Goal: Task Accomplishment & Management: Complete application form

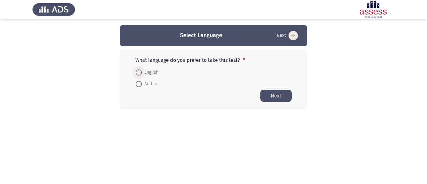
click at [155, 73] on span "English" at bounding box center [150, 72] width 17 height 7
click at [142, 73] on input "English" at bounding box center [139, 72] width 6 height 6
radio input "true"
click at [274, 94] on button "Next" at bounding box center [275, 95] width 31 height 12
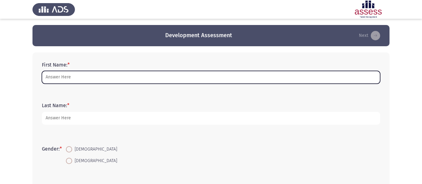
click at [62, 77] on input "First Name: *" at bounding box center [211, 77] width 338 height 13
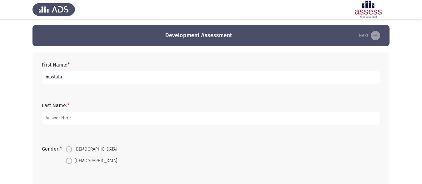
type input "mostafa"
type input "[PERSON_NAME]"
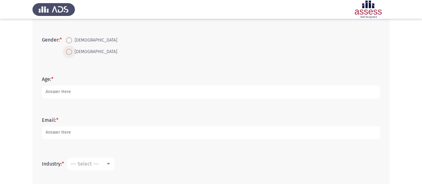
click at [75, 50] on span "[DEMOGRAPHIC_DATA]" at bounding box center [94, 51] width 45 height 7
click at [72, 50] on input "[DEMOGRAPHIC_DATA]" at bounding box center [69, 52] width 6 height 6
radio input "true"
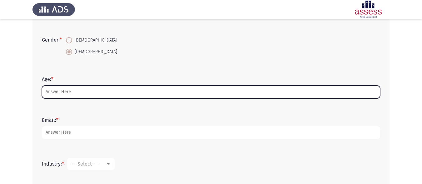
click at [69, 91] on input "Age: *" at bounding box center [211, 92] width 338 height 13
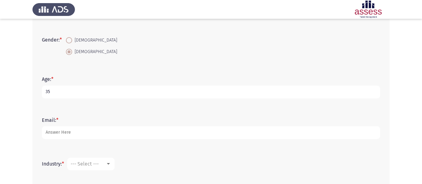
type input "35"
type input "[EMAIL_ADDRESS][PERSON_NAME][DOMAIN_NAME]"
click at [105, 157] on div "Industry: * --- Select ---" at bounding box center [211, 164] width 345 height 19
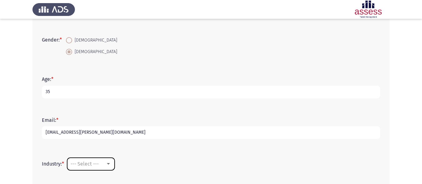
click at [107, 167] on div "--- Select ---" at bounding box center [91, 164] width 41 height 6
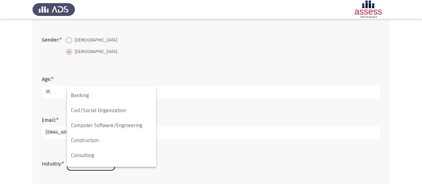
scroll to position [62, 0]
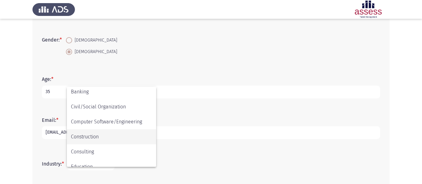
click at [92, 137] on span "Construction" at bounding box center [111, 136] width 81 height 15
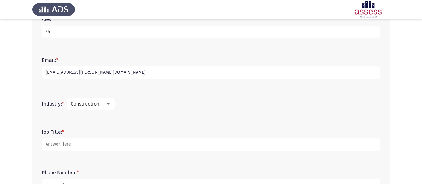
scroll to position [172, 0]
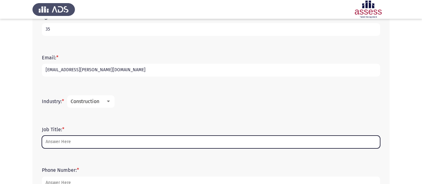
click at [63, 142] on input "Job Title: *" at bounding box center [211, 142] width 338 height 13
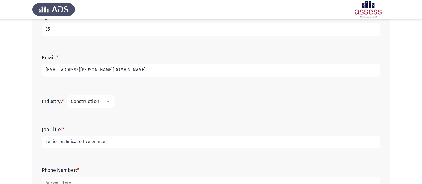
type input "senior technical office enineer"
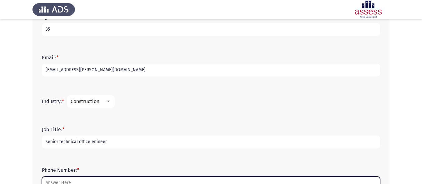
scroll to position [177, 0]
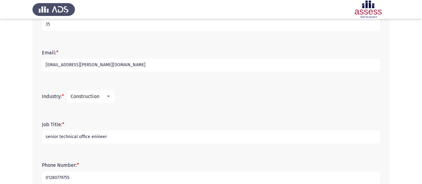
type input "01280779755"
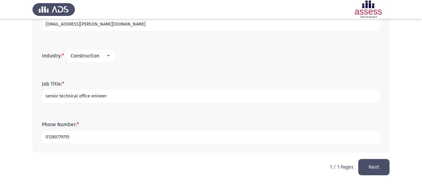
click at [381, 166] on button "Next" at bounding box center [373, 167] width 31 height 16
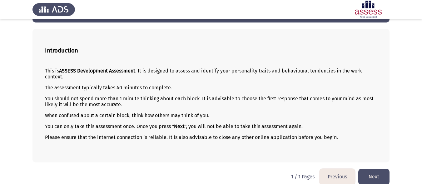
scroll to position [31, 0]
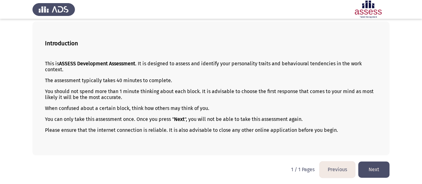
click at [378, 167] on button "Next" at bounding box center [373, 170] width 31 height 16
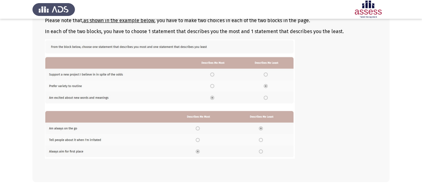
scroll to position [60, 0]
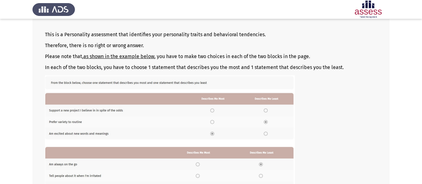
drag, startPoint x: 39, startPoint y: 68, endPoint x: 272, endPoint y: 28, distance: 236.9
click at [273, 28] on div "Guidelines This is a Personality assessment that identifies your personality tr…" at bounding box center [210, 106] width 357 height 226
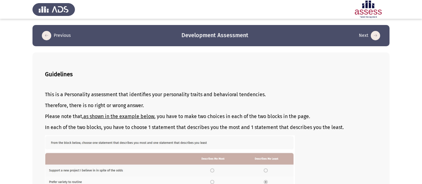
drag, startPoint x: 344, startPoint y: 127, endPoint x: 28, endPoint y: 93, distance: 318.4
click at [19, 93] on app-assessment-container "Previous Development Assessment Next Guidelines This is a Personality assessmen…" at bounding box center [211, 151] width 422 height 253
click at [59, 93] on p "This is a Personality assessment that identifies your personality traits and be…" at bounding box center [211, 95] width 332 height 6
click at [60, 95] on p "This is a Personality assessment that identifies your personality traits and be…" at bounding box center [211, 95] width 332 height 6
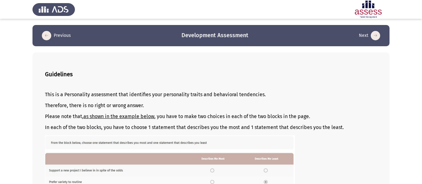
click at [60, 95] on p "This is a Personality assessment that identifies your personality traits and be…" at bounding box center [211, 95] width 332 height 6
drag, startPoint x: 52, startPoint y: 95, endPoint x: 120, endPoint y: 93, distance: 68.2
click at [120, 93] on p "This is a Personality assessment that identifies your personality traits and be…" at bounding box center [211, 95] width 332 height 6
click at [119, 94] on p "This is a Personality assessment that identifies your personality traits and be…" at bounding box center [211, 95] width 332 height 6
drag, startPoint x: 112, startPoint y: 95, endPoint x: 101, endPoint y: 95, distance: 11.9
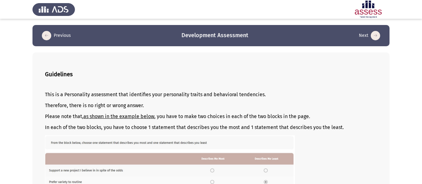
drag, startPoint x: 78, startPoint y: 34, endPoint x: 49, endPoint y: 36, distance: 28.5
click at [55, 41] on header "Previous Development Assessment Next" at bounding box center [210, 35] width 357 height 21
drag, startPoint x: 197, startPoint y: 36, endPoint x: 196, endPoint y: 51, distance: 15.0
click at [207, 47] on div "Previous Development Assessment Next Guidelines This is a Personality assessmen…" at bounding box center [210, 151] width 357 height 253
drag, startPoint x: 93, startPoint y: 100, endPoint x: 93, endPoint y: 114, distance: 13.7
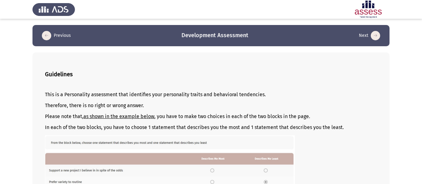
click at [93, 114] on div "This is a Personality assessment that identifies your personality traits and be…" at bounding box center [211, 179] width 332 height 185
click at [96, 117] on u "as shown in the example below" at bounding box center [118, 116] width 71 height 6
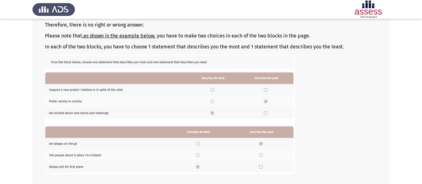
scroll to position [29, 0]
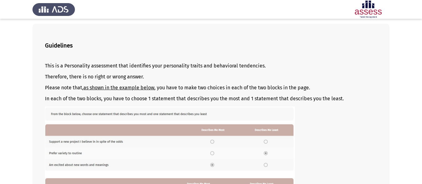
drag, startPoint x: 86, startPoint y: 59, endPoint x: 91, endPoint y: 121, distance: 62.4
click at [91, 121] on div "This is a Personality assessment that identifies your personality traits and be…" at bounding box center [211, 150] width 332 height 185
drag, startPoint x: 83, startPoint y: 79, endPoint x: 76, endPoint y: 106, distance: 27.4
click at [84, 128] on div "This is a Personality assessment that identifies your personality traits and be…" at bounding box center [211, 150] width 332 height 185
click at [61, 67] on p "This is a Personality assessment that identifies your personality traits and be…" at bounding box center [211, 66] width 332 height 6
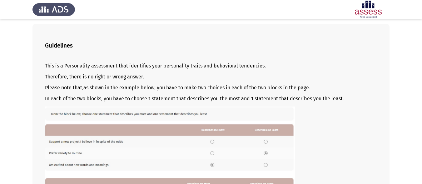
click at [281, 115] on img at bounding box center [170, 166] width 250 height 119
drag, startPoint x: 202, startPoint y: 88, endPoint x: 152, endPoint y: 70, distance: 54.0
click at [152, 70] on div "This is a Personality assessment that identifies your personality traits and be…" at bounding box center [211, 150] width 332 height 185
drag, startPoint x: 151, startPoint y: 68, endPoint x: 53, endPoint y: 67, distance: 97.8
click at [53, 67] on p "This is a Personality assessment that identifies your personality traits and be…" at bounding box center [211, 66] width 332 height 6
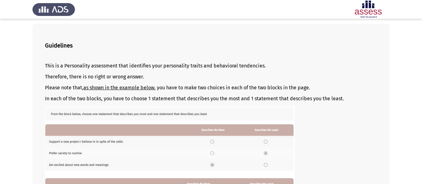
drag, startPoint x: 53, startPoint y: 67, endPoint x: 91, endPoint y: 72, distance: 37.6
click at [91, 72] on div "This is a Personality assessment that identifies your personality traits and be…" at bounding box center [211, 150] width 332 height 185
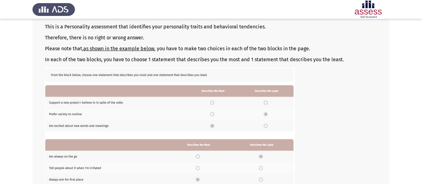
scroll to position [60, 0]
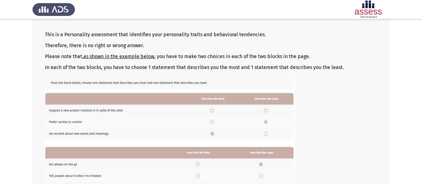
click at [191, 56] on p "Please note that, as shown in the example below , you have to make two choices …" at bounding box center [211, 56] width 332 height 6
drag, startPoint x: 157, startPoint y: 9, endPoint x: 106, endPoint y: 28, distance: 54.3
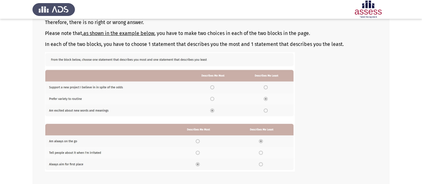
scroll to position [122, 0]
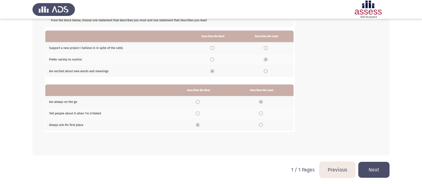
click at [372, 169] on button "Next" at bounding box center [373, 170] width 31 height 16
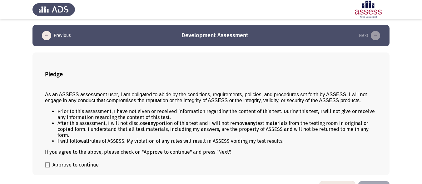
scroll to position [20, 0]
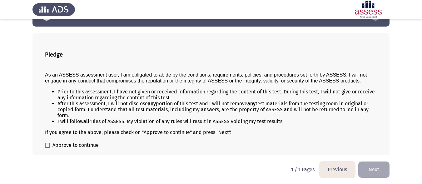
drag, startPoint x: 64, startPoint y: 71, endPoint x: 89, endPoint y: 96, distance: 35.1
click at [89, 96] on div "As an ASSESS assessment user, I am obligated to abide by the conditions, requir…" at bounding box center [211, 101] width 332 height 68
click at [150, 134] on div "If you agree to the above, please check on "Approve to continue" and press "Nex…" at bounding box center [211, 132] width 332 height 6
click at [82, 146] on span "Approve to continue" at bounding box center [75, 145] width 46 height 7
click at [47, 148] on input "Approve to continue" at bounding box center [47, 148] width 0 height 0
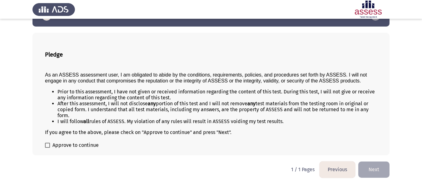
checkbox input "true"
click at [389, 172] on button "Next" at bounding box center [373, 170] width 31 height 16
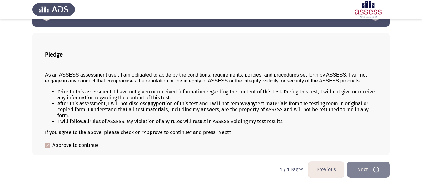
scroll to position [0, 0]
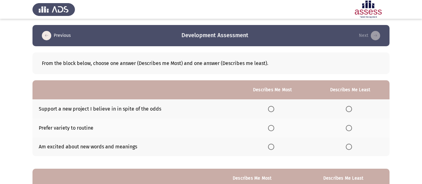
click at [273, 130] on span "Select an option" at bounding box center [271, 128] width 6 height 6
click at [273, 130] on input "Select an option" at bounding box center [271, 128] width 6 height 6
click at [348, 128] on span "Select an option" at bounding box center [349, 128] width 6 height 6
click at [348, 128] on input "Select an option" at bounding box center [349, 128] width 6 height 6
drag, startPoint x: 138, startPoint y: 147, endPoint x: 49, endPoint y: 147, distance: 89.1
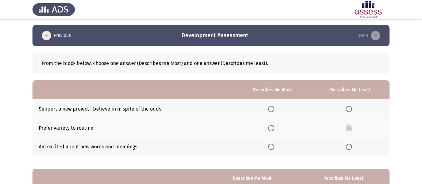
click at [49, 147] on td "Am excited about new words and meanings" at bounding box center [133, 146] width 202 height 19
click at [46, 147] on td "Am excited about new words and meanings" at bounding box center [133, 146] width 202 height 19
click at [273, 147] on span "Select an option" at bounding box center [271, 147] width 6 height 6
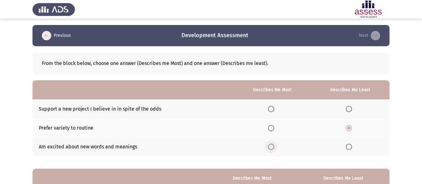
click at [273, 147] on input "Select an option" at bounding box center [271, 147] width 6 height 6
click at [272, 109] on span "Select an option" at bounding box center [271, 109] width 6 height 6
click at [272, 109] on input "Select an option" at bounding box center [271, 109] width 6 height 6
click at [273, 150] on span "Select an option" at bounding box center [271, 147] width 6 height 6
click at [273, 150] on input "Select an option" at bounding box center [271, 147] width 6 height 6
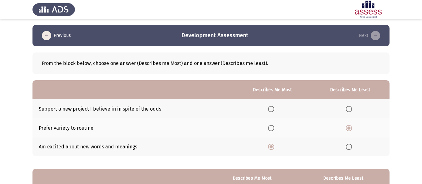
drag, startPoint x: 159, startPoint y: 108, endPoint x: 103, endPoint y: 110, distance: 56.3
click at [103, 110] on td "Support a new project I believe in in spite of the odds" at bounding box center [133, 108] width 202 height 19
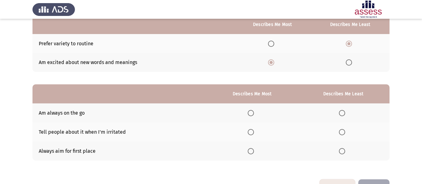
scroll to position [73, 0]
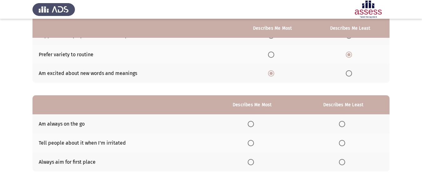
click at [253, 121] on span "Select an option" at bounding box center [251, 124] width 6 height 6
click at [253, 121] on input "Select an option" at bounding box center [251, 124] width 6 height 6
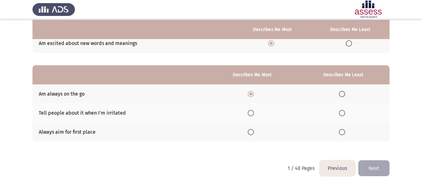
scroll to position [105, 0]
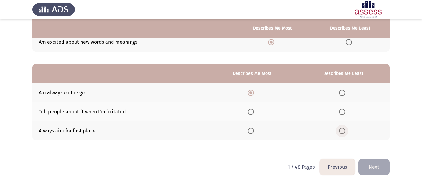
click at [344, 132] on span "Select an option" at bounding box center [342, 131] width 6 height 6
click at [344, 132] on input "Select an option" at bounding box center [342, 131] width 6 height 6
click at [253, 132] on span "Select an option" at bounding box center [251, 131] width 6 height 6
click at [253, 132] on input "Select an option" at bounding box center [251, 131] width 6 height 6
click at [121, 110] on td "Tell people about it when I'm irritated" at bounding box center [119, 111] width 175 height 19
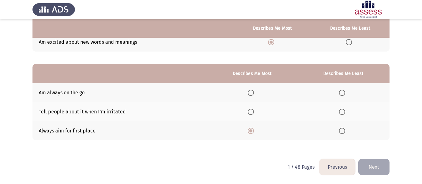
click at [121, 110] on td "Tell people about it when I'm irritated" at bounding box center [119, 111] width 175 height 19
click at [251, 95] on span "Select an option" at bounding box center [251, 93] width 6 height 6
click at [251, 95] on input "Select an option" at bounding box center [251, 93] width 6 height 6
click at [253, 129] on span "Select an option" at bounding box center [251, 131] width 6 height 6
click at [253, 129] on input "Select an option" at bounding box center [251, 131] width 6 height 6
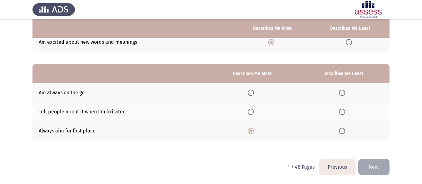
click at [343, 92] on span "Select an option" at bounding box center [342, 93] width 6 height 6
click at [343, 92] on input "Select an option" at bounding box center [342, 93] width 6 height 6
click at [332, 109] on th at bounding box center [343, 111] width 92 height 19
click at [339, 109] on span "Select an option" at bounding box center [342, 112] width 6 height 6
click at [339, 109] on input "Select an option" at bounding box center [342, 112] width 6 height 6
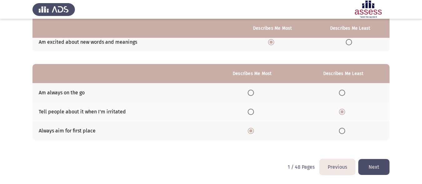
click at [347, 96] on th at bounding box center [343, 92] width 92 height 19
click at [345, 95] on span "Select an option" at bounding box center [342, 93] width 6 height 6
click at [345, 95] on input "Select an option" at bounding box center [342, 93] width 6 height 6
click at [377, 166] on button "Next" at bounding box center [373, 167] width 31 height 16
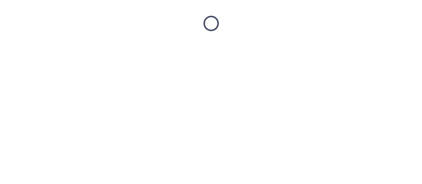
scroll to position [0, 0]
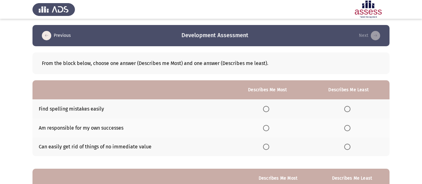
click at [267, 110] on span "Select an option" at bounding box center [266, 109] width 6 height 6
click at [267, 110] on input "Select an option" at bounding box center [266, 109] width 6 height 6
click at [347, 130] on span "Select an option" at bounding box center [347, 128] width 6 height 6
click at [347, 130] on input "Select an option" at bounding box center [347, 128] width 6 height 6
click at [268, 127] on span "Select an option" at bounding box center [266, 128] width 6 height 6
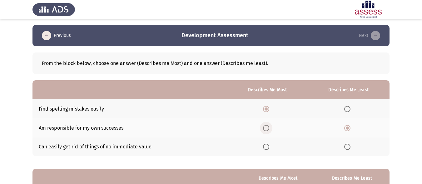
click at [268, 127] on input "Select an option" at bounding box center [266, 128] width 6 height 6
click at [269, 111] on span "Select an option" at bounding box center [266, 109] width 6 height 6
click at [269, 111] on input "Select an option" at bounding box center [266, 109] width 6 height 6
drag, startPoint x: 39, startPoint y: 148, endPoint x: 91, endPoint y: 149, distance: 52.5
click at [91, 149] on td "Can easily get rid of things of no immediate value" at bounding box center [129, 146] width 195 height 19
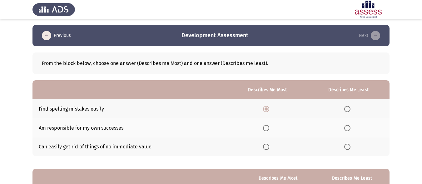
click at [348, 148] on span "Select an option" at bounding box center [347, 147] width 6 height 6
click at [348, 148] on input "Select an option" at bounding box center [347, 147] width 6 height 6
click at [346, 129] on span "Select an option" at bounding box center [347, 128] width 6 height 6
click at [346, 129] on input "Select an option" at bounding box center [347, 128] width 6 height 6
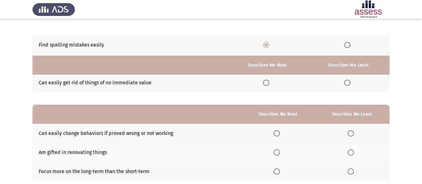
scroll to position [105, 0]
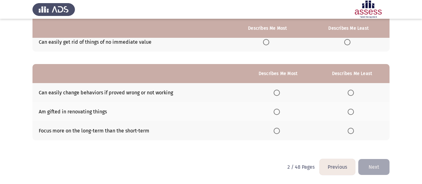
drag, startPoint x: 108, startPoint y: 114, endPoint x: 68, endPoint y: 112, distance: 40.0
click at [68, 112] on td "Am gifted in renovating things" at bounding box center [136, 111] width 209 height 19
click at [280, 111] on span "Select an option" at bounding box center [277, 112] width 6 height 6
click at [280, 111] on input "Select an option" at bounding box center [277, 112] width 6 height 6
click at [352, 129] on span "Select an option" at bounding box center [351, 131] width 6 height 6
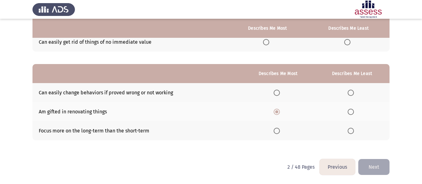
click at [352, 129] on input "Select an option" at bounding box center [351, 131] width 6 height 6
click at [277, 134] on th at bounding box center [278, 130] width 73 height 19
click at [280, 130] on span "Select an option" at bounding box center [277, 131] width 6 height 6
click at [280, 130] on input "Select an option" at bounding box center [277, 131] width 6 height 6
click at [352, 131] on span "Select an option" at bounding box center [351, 131] width 6 height 6
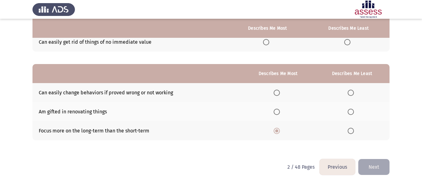
click at [352, 131] on input "Select an option" at bounding box center [351, 131] width 6 height 6
click at [279, 114] on span "Select an option" at bounding box center [277, 112] width 6 height 6
click at [279, 114] on input "Select an option" at bounding box center [277, 112] width 6 height 6
click at [372, 170] on button "Next" at bounding box center [373, 167] width 31 height 16
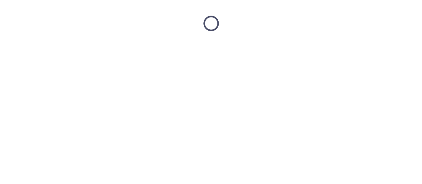
scroll to position [0, 0]
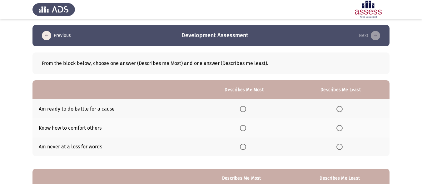
drag, startPoint x: 43, startPoint y: 64, endPoint x: 79, endPoint y: 66, distance: 36.0
click at [79, 66] on div "From the block below, choose one answer (Describes me Most) and one answer (Des…" at bounding box center [211, 63] width 338 height 6
drag, startPoint x: 107, startPoint y: 147, endPoint x: 56, endPoint y: 129, distance: 53.7
click at [56, 136] on tbody "Am ready to do battle for a cause Know how to comfort others Am never at a loss…" at bounding box center [210, 127] width 357 height 57
click at [56, 129] on td "Know how to comfort others" at bounding box center [114, 127] width 164 height 19
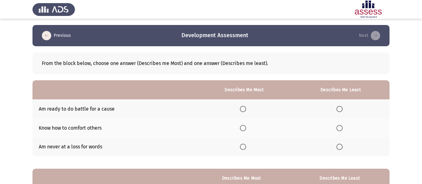
click at [243, 125] on span "Select an option" at bounding box center [243, 128] width 6 height 6
click at [243, 125] on input "Select an option" at bounding box center [243, 128] width 6 height 6
click at [343, 146] on label "Select an option" at bounding box center [341, 147] width 9 height 6
click at [343, 146] on input "Select an option" at bounding box center [340, 147] width 6 height 6
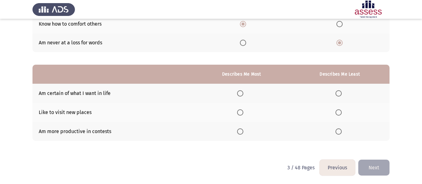
scroll to position [105, 0]
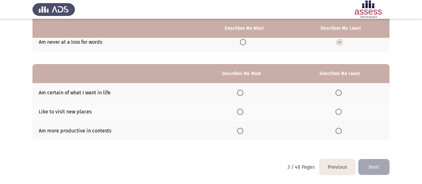
click at [248, 129] on th at bounding box center [241, 130] width 97 height 19
click at [243, 129] on span "Select an option" at bounding box center [240, 131] width 6 height 6
click at [243, 129] on input "Select an option" at bounding box center [240, 131] width 6 height 6
click at [337, 96] on span "Select an option" at bounding box center [339, 93] width 6 height 6
click at [337, 96] on input "Select an option" at bounding box center [339, 93] width 6 height 6
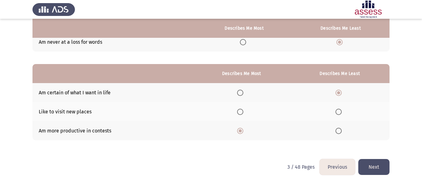
click at [370, 166] on button "Next" at bounding box center [373, 167] width 31 height 16
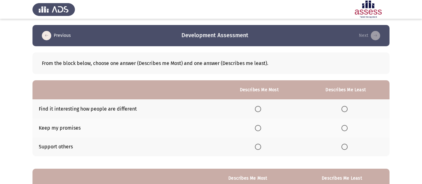
click at [348, 127] on span "Select an option" at bounding box center [345, 128] width 6 height 6
click at [348, 127] on input "Select an option" at bounding box center [345, 128] width 6 height 6
click at [258, 147] on span "Select an option" at bounding box center [258, 147] width 6 height 6
click at [258, 147] on input "Select an option" at bounding box center [258, 147] width 6 height 6
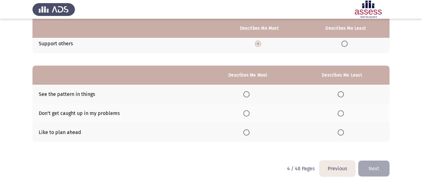
scroll to position [105, 0]
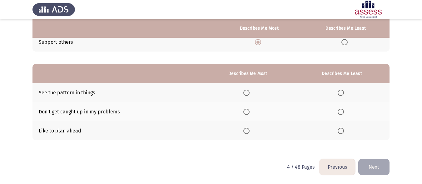
click at [250, 112] on span "Select an option" at bounding box center [246, 112] width 6 height 6
click at [250, 112] on input "Select an option" at bounding box center [246, 112] width 6 height 6
click at [248, 137] on th at bounding box center [248, 130] width 93 height 19
click at [249, 134] on th at bounding box center [248, 130] width 93 height 19
click at [250, 129] on span "Select an option" at bounding box center [246, 131] width 6 height 6
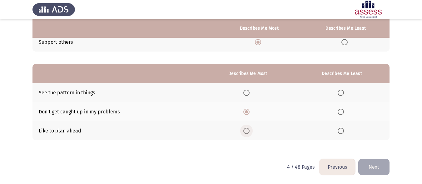
click at [250, 129] on input "Select an option" at bounding box center [246, 131] width 6 height 6
click at [347, 94] on label "Select an option" at bounding box center [342, 93] width 9 height 6
click at [344, 94] on input "Select an option" at bounding box center [341, 93] width 6 height 6
click at [345, 109] on label "Select an option" at bounding box center [342, 112] width 9 height 6
click at [344, 109] on input "Select an option" at bounding box center [341, 112] width 6 height 6
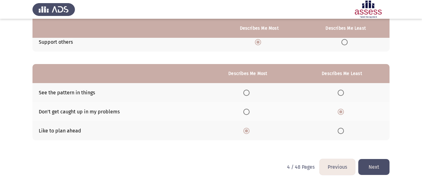
click at [377, 168] on button "Next" at bounding box center [373, 167] width 31 height 16
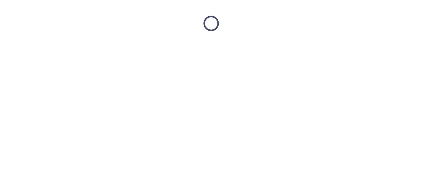
scroll to position [0, 0]
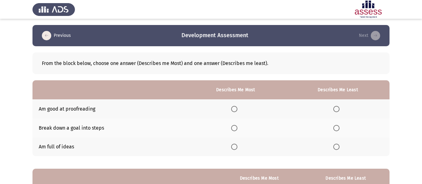
click at [237, 148] on span "Select an option" at bounding box center [234, 147] width 6 height 6
click at [237, 148] on input "Select an option" at bounding box center [234, 147] width 6 height 6
click at [345, 130] on th at bounding box center [337, 127] width 103 height 19
click at [321, 129] on th at bounding box center [337, 127] width 103 height 19
click at [338, 126] on span "Select an option" at bounding box center [336, 128] width 6 height 6
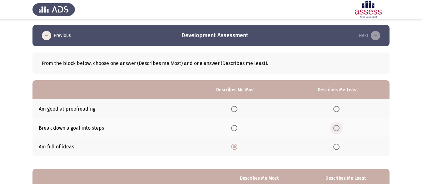
click at [338, 126] on input "Select an option" at bounding box center [336, 128] width 6 height 6
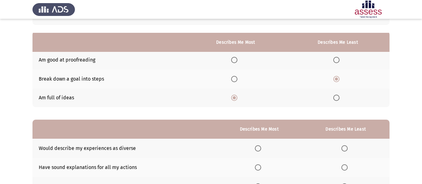
scroll to position [94, 0]
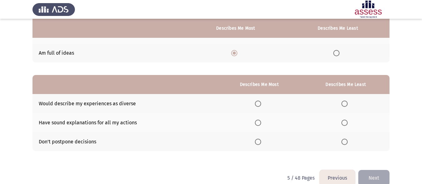
drag, startPoint x: 48, startPoint y: 104, endPoint x: 71, endPoint y: 105, distance: 22.8
click at [71, 105] on td "Would describe my experiences as diverse" at bounding box center [124, 103] width 184 height 19
drag, startPoint x: 132, startPoint y: 102, endPoint x: 47, endPoint y: 102, distance: 85.3
click at [47, 102] on td "Would describe my experiences as diverse" at bounding box center [124, 103] width 184 height 19
click at [256, 102] on th at bounding box center [260, 103] width 86 height 19
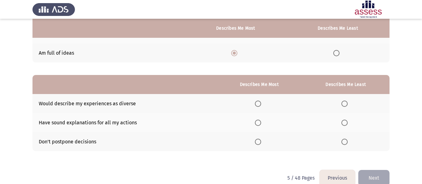
click at [258, 103] on span "Select an option" at bounding box center [258, 104] width 6 height 6
click at [258, 103] on input "Select an option" at bounding box center [258, 104] width 6 height 6
click at [349, 122] on label "Select an option" at bounding box center [346, 123] width 9 height 6
click at [348, 122] on input "Select an option" at bounding box center [345, 123] width 6 height 6
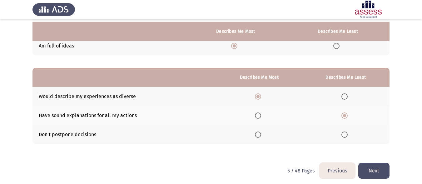
scroll to position [105, 0]
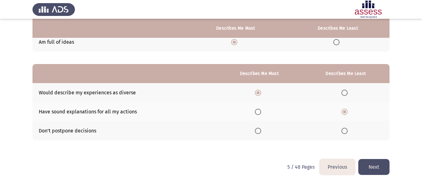
click at [377, 169] on button "Next" at bounding box center [373, 167] width 31 height 16
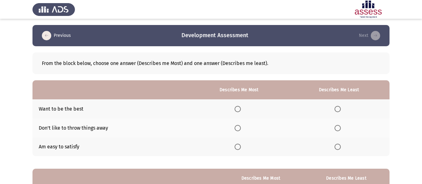
click at [239, 110] on span "Select an option" at bounding box center [238, 109] width 6 height 6
click at [239, 110] on input "Select an option" at bounding box center [238, 109] width 6 height 6
click at [340, 147] on span "Select an option" at bounding box center [338, 147] width 6 height 6
click at [340, 147] on input "Select an option" at bounding box center [338, 147] width 6 height 6
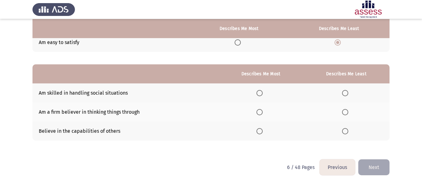
scroll to position [105, 0]
click at [261, 93] on span "Select an option" at bounding box center [260, 93] width 6 height 6
click at [261, 93] on input "Select an option" at bounding box center [260, 93] width 6 height 6
drag, startPoint x: 42, startPoint y: 114, endPoint x: 75, endPoint y: 113, distance: 32.2
click at [75, 113] on td "Am a firm believer in thinking things through" at bounding box center [125, 111] width 186 height 19
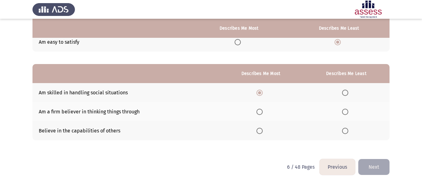
click at [344, 129] on span "Select an option" at bounding box center [345, 131] width 6 height 6
click at [344, 129] on input "Select an option" at bounding box center [345, 131] width 6 height 6
click at [378, 171] on button "Next" at bounding box center [373, 167] width 31 height 16
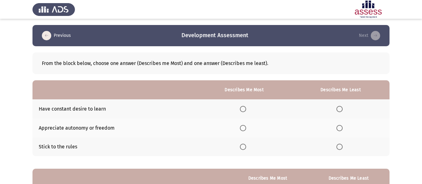
drag, startPoint x: 117, startPoint y: 129, endPoint x: 97, endPoint y: 129, distance: 20.3
click at [97, 129] on td "Appreciate autonomy or freedom" at bounding box center [114, 127] width 164 height 19
drag, startPoint x: 107, startPoint y: 134, endPoint x: 64, endPoint y: 131, distance: 43.2
click at [64, 131] on td "Appreciate autonomy or freedom" at bounding box center [114, 127] width 164 height 19
click at [242, 106] on span "Select an option" at bounding box center [243, 109] width 6 height 6
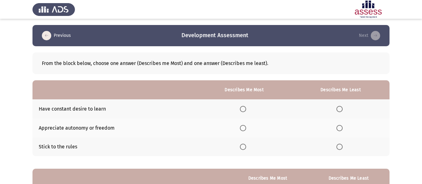
click at [242, 106] on input "Select an option" at bounding box center [243, 109] width 6 height 6
click at [337, 144] on span "Select an option" at bounding box center [340, 147] width 6 height 6
click at [337, 144] on input "Select an option" at bounding box center [340, 147] width 6 height 6
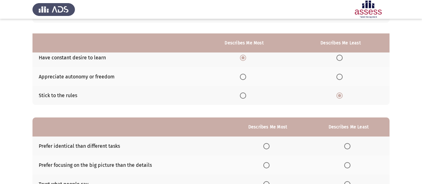
scroll to position [94, 0]
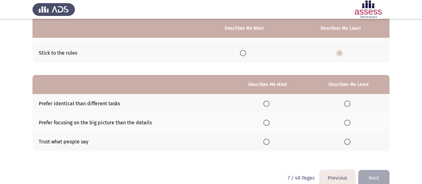
click at [267, 104] on span "Select an option" at bounding box center [267, 104] width 0 height 0
click at [267, 103] on input "Select an option" at bounding box center [266, 104] width 6 height 6
click at [349, 122] on span "Select an option" at bounding box center [347, 123] width 6 height 6
click at [349, 122] on input "Select an option" at bounding box center [347, 123] width 6 height 6
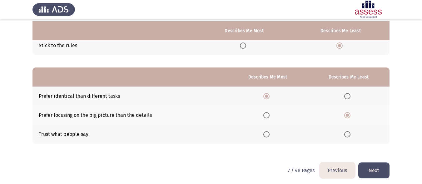
scroll to position [105, 0]
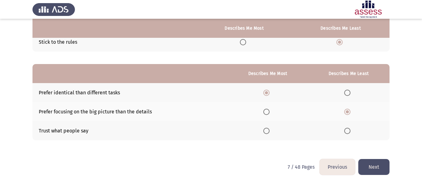
click at [372, 163] on button "Next" at bounding box center [373, 167] width 31 height 16
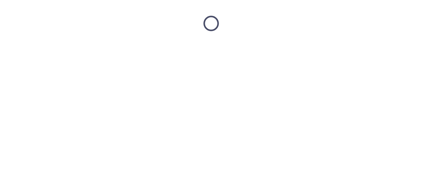
scroll to position [0, 0]
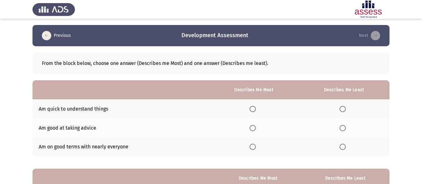
click at [256, 109] on span "Select an option" at bounding box center [253, 109] width 6 height 6
click at [256, 109] on input "Select an option" at bounding box center [253, 109] width 6 height 6
click at [344, 147] on span "Select an option" at bounding box center [343, 147] width 6 height 6
click at [344, 147] on input "Select an option" at bounding box center [343, 147] width 6 height 6
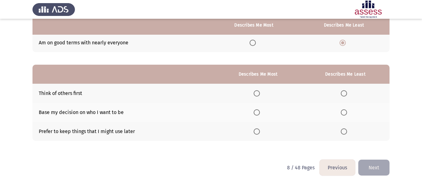
scroll to position [105, 0]
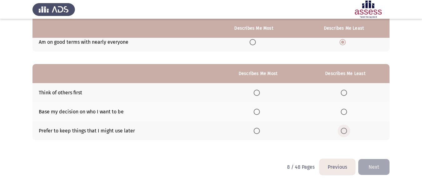
click at [349, 128] on label "Select an option" at bounding box center [345, 131] width 9 height 6
click at [347, 128] on input "Select an option" at bounding box center [344, 131] width 6 height 6
click at [258, 108] on th at bounding box center [258, 111] width 86 height 19
click at [259, 116] on th at bounding box center [258, 111] width 86 height 19
click at [260, 114] on span "Select an option" at bounding box center [257, 112] width 6 height 6
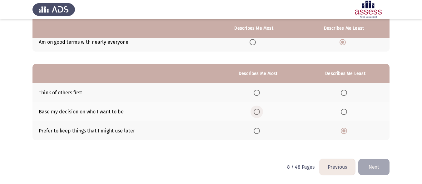
click at [260, 114] on input "Select an option" at bounding box center [257, 112] width 6 height 6
click at [373, 167] on button "Next" at bounding box center [373, 167] width 31 height 16
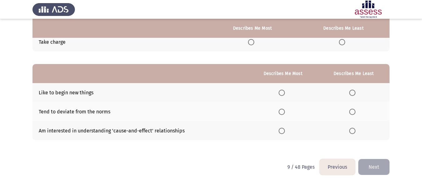
click at [339, 166] on button "Previous" at bounding box center [338, 167] width 36 height 16
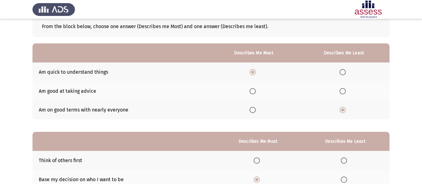
scroll to position [94, 0]
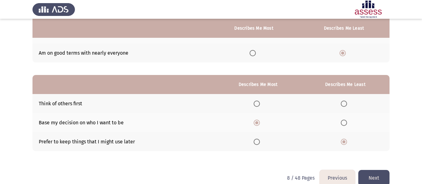
click at [372, 172] on button "Next" at bounding box center [373, 178] width 31 height 16
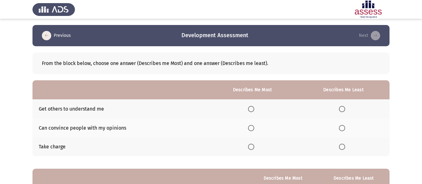
click at [245, 149] on th at bounding box center [252, 146] width 90 height 19
click at [253, 149] on span "Select an option" at bounding box center [251, 147] width 6 height 6
click at [253, 149] on input "Select an option" at bounding box center [251, 147] width 6 height 6
click at [342, 127] on span "Select an option" at bounding box center [342, 128] width 6 height 6
click at [342, 127] on input "Select an option" at bounding box center [342, 128] width 6 height 6
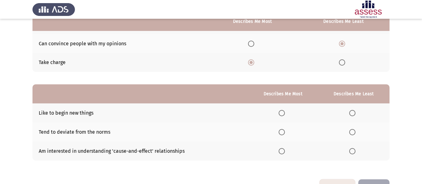
scroll to position [73, 0]
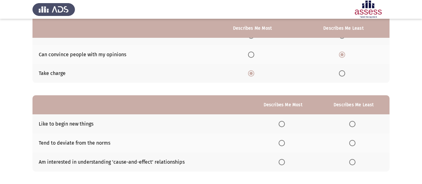
click at [287, 124] on label "Select an option" at bounding box center [283, 124] width 9 height 6
click at [285, 124] on input "Select an option" at bounding box center [282, 124] width 6 height 6
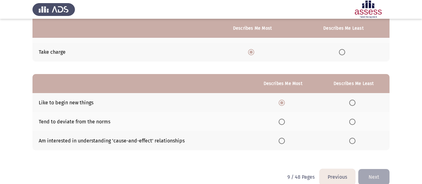
scroll to position [105, 0]
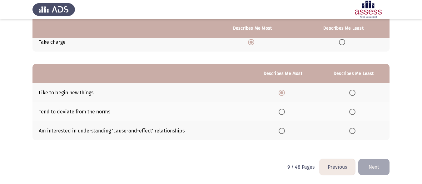
click at [357, 131] on label "Select an option" at bounding box center [353, 131] width 9 height 6
click at [356, 131] on input "Select an option" at bounding box center [352, 131] width 6 height 6
click at [371, 167] on button "Next" at bounding box center [373, 167] width 31 height 16
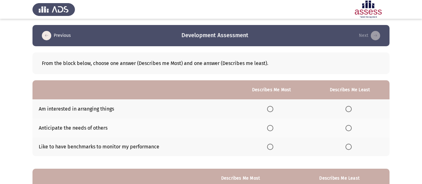
drag, startPoint x: 44, startPoint y: 110, endPoint x: 92, endPoint y: 115, distance: 48.4
click at [92, 115] on td "Am interested in arranging things" at bounding box center [132, 108] width 201 height 19
click at [350, 107] on span "Select an option" at bounding box center [349, 109] width 6 height 6
click at [350, 107] on input "Select an option" at bounding box center [349, 109] width 6 height 6
click at [273, 110] on span "Select an option" at bounding box center [270, 109] width 6 height 6
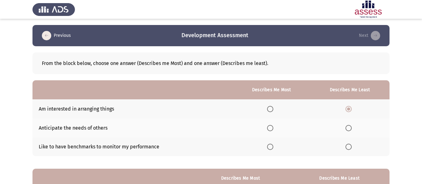
click at [273, 110] on input "Select an option" at bounding box center [270, 109] width 6 height 6
click at [272, 127] on span "Select an option" at bounding box center [270, 128] width 6 height 6
click at [272, 127] on input "Select an option" at bounding box center [270, 128] width 6 height 6
click at [273, 149] on span "Select an option" at bounding box center [270, 147] width 6 height 6
click at [273, 149] on input "Select an option" at bounding box center [270, 147] width 6 height 6
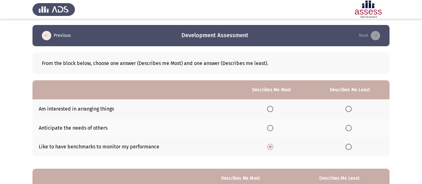
click at [348, 113] on th at bounding box center [349, 108] width 79 height 19
click at [355, 113] on th at bounding box center [349, 108] width 79 height 19
click at [353, 156] on th at bounding box center [349, 146] width 79 height 19
click at [350, 150] on span "Select an option" at bounding box center [349, 147] width 6 height 6
click at [350, 150] on input "Select an option" at bounding box center [349, 147] width 6 height 6
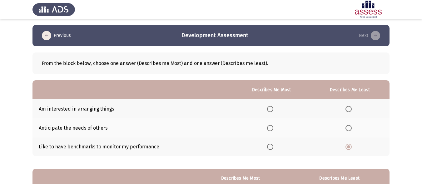
click at [268, 111] on span "Select an option" at bounding box center [270, 109] width 6 height 6
click at [268, 111] on input "Select an option" at bounding box center [270, 109] width 6 height 6
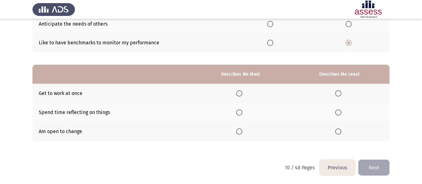
scroll to position [105, 0]
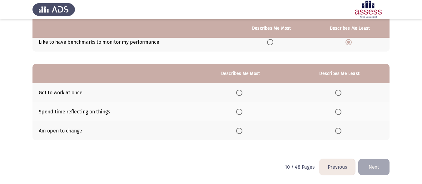
click at [237, 129] on th at bounding box center [241, 130] width 98 height 19
click at [252, 131] on th at bounding box center [241, 130] width 98 height 19
click at [245, 132] on label "Select an option" at bounding box center [240, 131] width 9 height 6
click at [242, 132] on input "Select an option" at bounding box center [239, 131] width 6 height 6
click at [339, 95] on span "Select an option" at bounding box center [338, 93] width 6 height 6
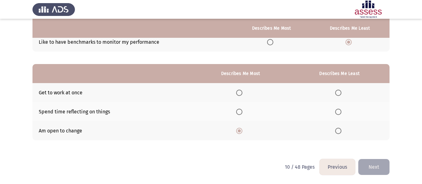
click at [339, 95] on input "Select an option" at bounding box center [338, 93] width 6 height 6
click at [381, 165] on button "Next" at bounding box center [373, 167] width 31 height 16
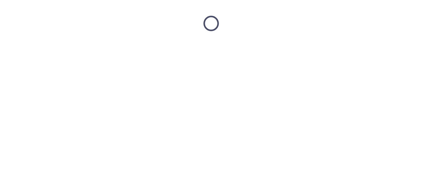
scroll to position [0, 0]
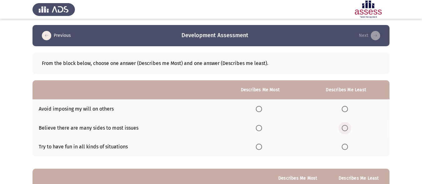
click at [348, 128] on span "Select an option" at bounding box center [345, 128] width 6 height 6
click at [348, 128] on input "Select an option" at bounding box center [345, 128] width 6 height 6
click at [261, 148] on span "Select an option" at bounding box center [259, 147] width 6 height 6
click at [261, 148] on input "Select an option" at bounding box center [259, 147] width 6 height 6
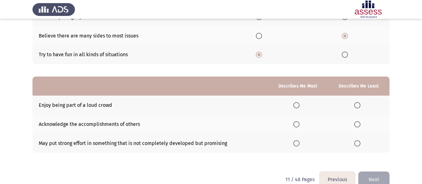
scroll to position [94, 0]
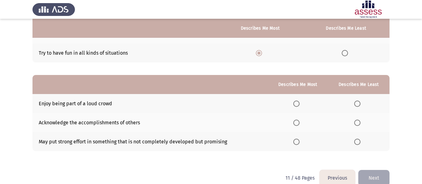
click at [294, 124] on th at bounding box center [298, 122] width 60 height 19
click at [357, 122] on span "Select an option" at bounding box center [357, 123] width 6 height 6
click at [357, 122] on input "Select an option" at bounding box center [357, 123] width 6 height 6
drag, startPoint x: 226, startPoint y: 143, endPoint x: 139, endPoint y: 143, distance: 86.9
click at [139, 143] on td "May put strong effort in something that is not completely developed but promisi…" at bounding box center [149, 141] width 235 height 19
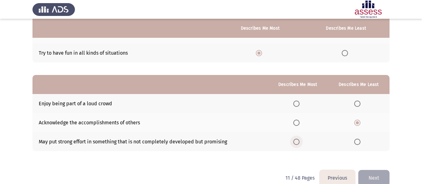
click at [300, 139] on label "Select an option" at bounding box center [297, 142] width 9 height 6
click at [300, 139] on input "Select an option" at bounding box center [296, 142] width 6 height 6
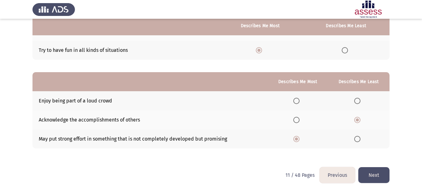
scroll to position [105, 0]
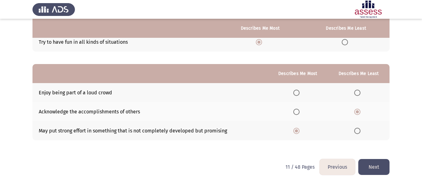
click at [385, 170] on button "Next" at bounding box center [373, 167] width 31 height 16
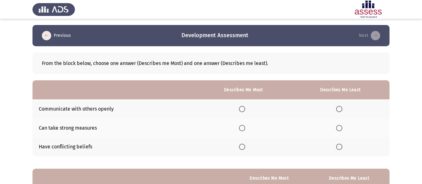
click at [241, 109] on span "Select an option" at bounding box center [242, 109] width 6 height 6
click at [241, 109] on input "Select an option" at bounding box center [242, 109] width 6 height 6
click at [339, 128] on span "Select an option" at bounding box center [339, 128] width 0 height 0
click at [340, 128] on input "Select an option" at bounding box center [339, 128] width 6 height 6
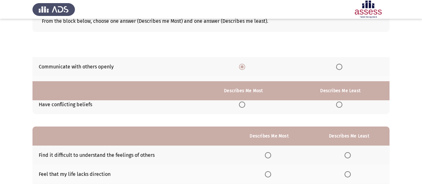
scroll to position [105, 0]
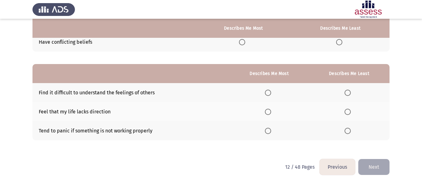
click at [359, 90] on th at bounding box center [349, 92] width 81 height 19
click at [353, 90] on label "Select an option" at bounding box center [349, 93] width 9 height 6
click at [351, 90] on input "Select an option" at bounding box center [348, 93] width 6 height 6
click at [274, 133] on label "Select an option" at bounding box center [269, 131] width 9 height 6
click at [271, 133] on input "Select an option" at bounding box center [268, 131] width 6 height 6
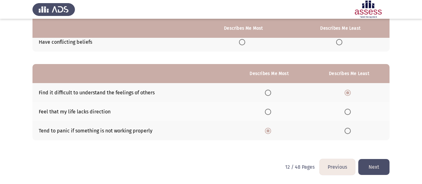
click at [380, 159] on button "Next" at bounding box center [373, 167] width 31 height 16
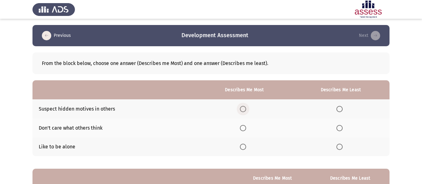
click at [246, 110] on span "Select an option" at bounding box center [243, 109] width 6 height 6
click at [246, 110] on input "Select an option" at bounding box center [243, 109] width 6 height 6
click at [341, 127] on span "Select an option" at bounding box center [340, 128] width 6 height 6
click at [341, 127] on input "Select an option" at bounding box center [340, 128] width 6 height 6
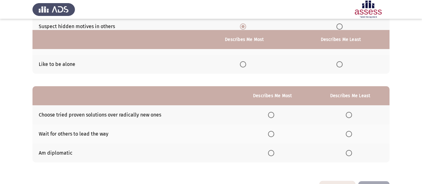
scroll to position [94, 0]
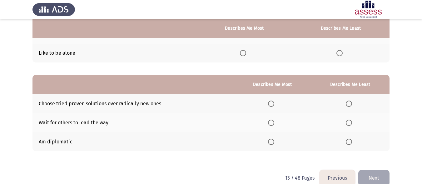
click at [273, 145] on span "Select an option" at bounding box center [271, 142] width 6 height 6
click at [273, 145] on input "Select an option" at bounding box center [271, 142] width 6 height 6
click at [351, 105] on span "Select an option" at bounding box center [349, 104] width 6 height 6
click at [351, 105] on input "Select an option" at bounding box center [349, 104] width 6 height 6
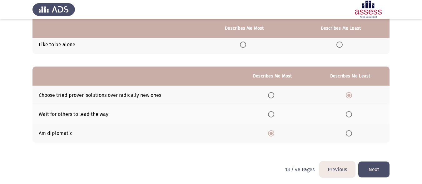
scroll to position [105, 0]
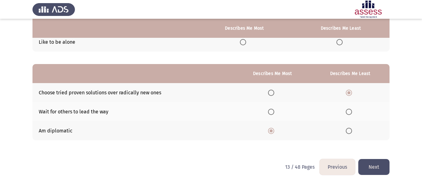
click at [383, 166] on button "Next" at bounding box center [373, 167] width 31 height 16
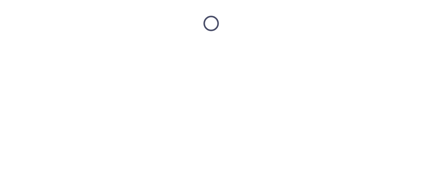
scroll to position [0, 0]
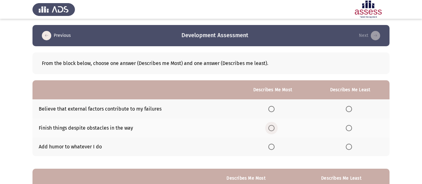
click at [271, 128] on span "Select an option" at bounding box center [271, 128] width 6 height 6
click at [271, 128] on input "Select an option" at bounding box center [271, 128] width 6 height 6
click at [348, 112] on th at bounding box center [350, 108] width 79 height 19
click at [353, 109] on label "Select an option" at bounding box center [350, 109] width 9 height 6
click at [352, 109] on input "Select an option" at bounding box center [349, 109] width 6 height 6
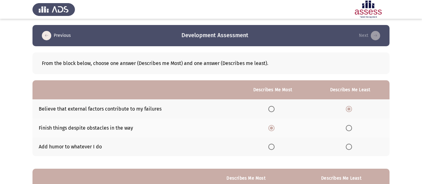
click at [274, 147] on span "Select an option" at bounding box center [271, 147] width 6 height 6
click at [274, 147] on input "Select an option" at bounding box center [271, 147] width 6 height 6
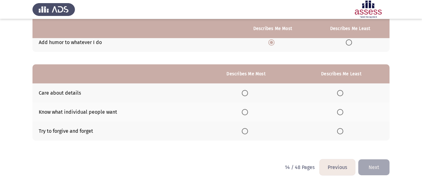
scroll to position [105, 0]
click at [250, 92] on label "Select an option" at bounding box center [246, 93] width 9 height 6
click at [248, 92] on input "Select an option" at bounding box center [245, 93] width 6 height 6
click at [339, 131] on span "Select an option" at bounding box center [340, 131] width 6 height 6
click at [339, 131] on input "Select an option" at bounding box center [340, 131] width 6 height 6
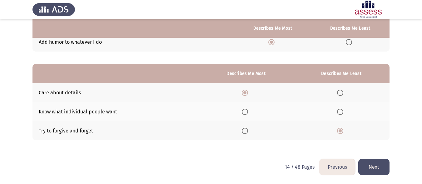
click at [377, 167] on button "Next" at bounding box center [373, 167] width 31 height 16
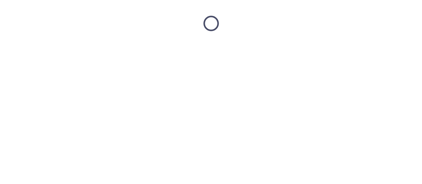
scroll to position [0, 0]
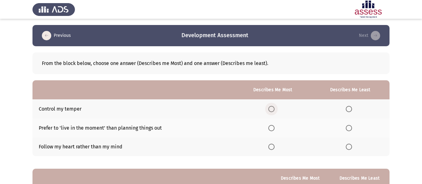
click at [275, 108] on span "Select an option" at bounding box center [271, 109] width 6 height 6
click at [275, 108] on input "Select an option" at bounding box center [271, 109] width 6 height 6
click at [348, 110] on span "Select an option" at bounding box center [349, 109] width 6 height 6
click at [348, 110] on input "Select an option" at bounding box center [349, 109] width 6 height 6
click at [274, 130] on span "Select an option" at bounding box center [271, 128] width 6 height 6
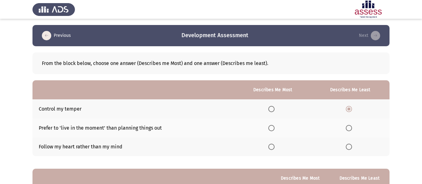
click at [274, 130] on input "Select an option" at bounding box center [271, 128] width 6 height 6
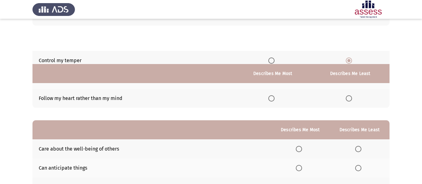
scroll to position [94, 0]
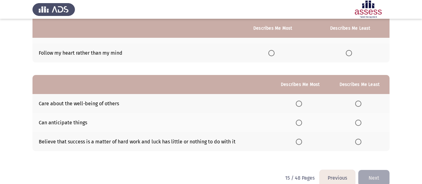
drag, startPoint x: 45, startPoint y: 102, endPoint x: 111, endPoint y: 104, distance: 66.3
click at [111, 104] on td "Care about the well-being of others" at bounding box center [151, 103] width 239 height 19
click at [298, 142] on span "Select an option" at bounding box center [299, 142] width 6 height 6
click at [298, 142] on input "Select an option" at bounding box center [299, 142] width 6 height 6
click at [361, 105] on span "Select an option" at bounding box center [358, 104] width 6 height 6
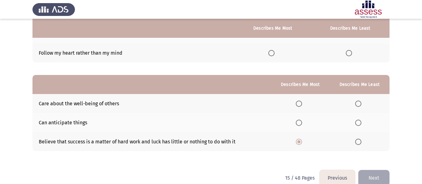
click at [361, 105] on input "Select an option" at bounding box center [358, 104] width 6 height 6
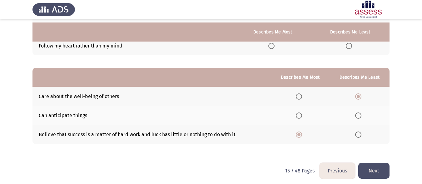
scroll to position [105, 0]
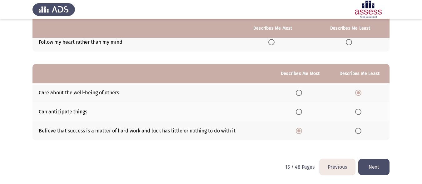
click at [377, 166] on button "Next" at bounding box center [373, 167] width 31 height 16
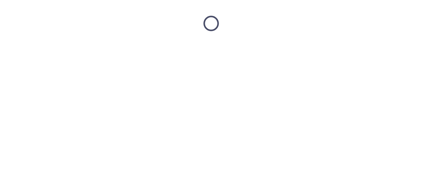
scroll to position [0, 0]
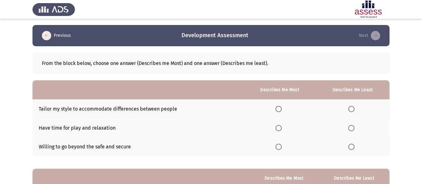
drag, startPoint x: 44, startPoint y: 127, endPoint x: 93, endPoint y: 135, distance: 49.0
click at [86, 127] on td "Have time for play and relaxation" at bounding box center [138, 127] width 212 height 19
click at [282, 147] on span "Select an option" at bounding box center [279, 147] width 6 height 6
click at [282, 147] on input "Select an option" at bounding box center [279, 147] width 6 height 6
click at [353, 129] on span "Select an option" at bounding box center [351, 128] width 6 height 6
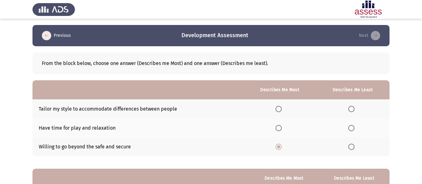
click at [353, 129] on input "Select an option" at bounding box center [351, 128] width 6 height 6
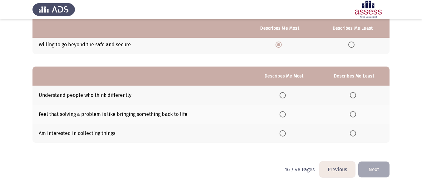
scroll to position [105, 0]
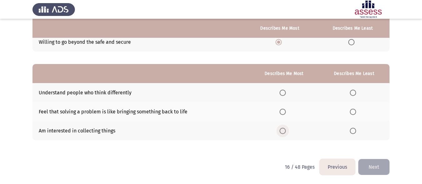
click at [282, 132] on span "Select an option" at bounding box center [283, 131] width 6 height 6
click at [282, 132] on input "Select an option" at bounding box center [283, 131] width 6 height 6
click at [356, 94] on span "Select an option" at bounding box center [353, 93] width 6 height 6
click at [356, 94] on input "Select an option" at bounding box center [353, 93] width 6 height 6
click at [377, 170] on button "Next" at bounding box center [373, 167] width 31 height 16
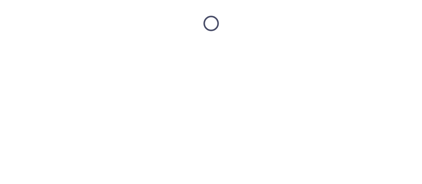
scroll to position [0, 0]
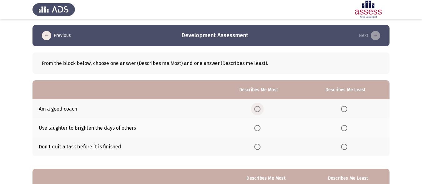
click at [258, 110] on span "Select an option" at bounding box center [257, 109] width 6 height 6
click at [258, 110] on input "Select an option" at bounding box center [257, 109] width 6 height 6
drag, startPoint x: 122, startPoint y: 146, endPoint x: 37, endPoint y: 149, distance: 85.0
click at [37, 149] on td "Don't quit a task before it is finished" at bounding box center [123, 146] width 183 height 19
click at [344, 142] on th at bounding box center [346, 146] width 88 height 19
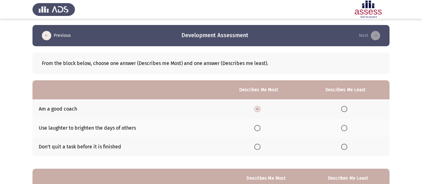
click at [345, 144] on span "Select an option" at bounding box center [344, 147] width 6 height 6
click at [345, 144] on input "Select an option" at bounding box center [344, 147] width 6 height 6
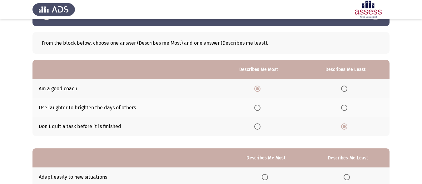
scroll to position [31, 0]
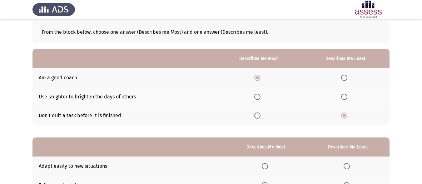
click at [263, 119] on label "Select an option" at bounding box center [258, 115] width 9 height 6
click at [261, 119] on input "Select an option" at bounding box center [257, 115] width 6 height 6
click at [344, 117] on span "Select an option" at bounding box center [344, 115] width 6 height 6
click at [344, 117] on input "Select an option" at bounding box center [344, 115] width 6 height 6
click at [261, 79] on span "Select an option" at bounding box center [257, 78] width 6 height 6
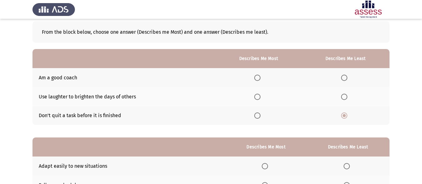
click at [261, 79] on input "Select an option" at bounding box center [257, 78] width 6 height 6
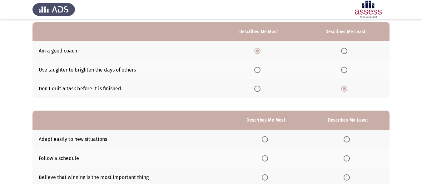
scroll to position [105, 0]
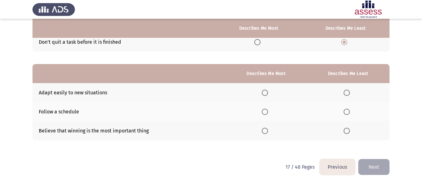
click at [268, 93] on span "Select an option" at bounding box center [265, 93] width 6 height 6
click at [268, 93] on input "Select an option" at bounding box center [265, 93] width 6 height 6
click at [350, 113] on span "Select an option" at bounding box center [347, 112] width 6 height 6
click at [350, 113] on input "Select an option" at bounding box center [347, 112] width 6 height 6
click at [346, 129] on span "Select an option" at bounding box center [347, 131] width 6 height 6
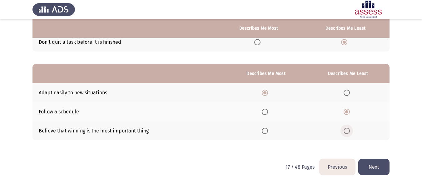
click at [346, 129] on input "Select an option" at bounding box center [347, 131] width 6 height 6
click at [373, 165] on button "Next" at bounding box center [373, 167] width 31 height 16
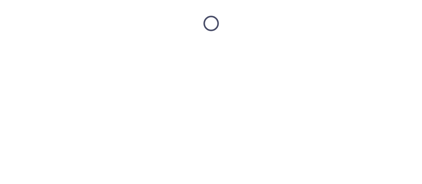
scroll to position [0, 0]
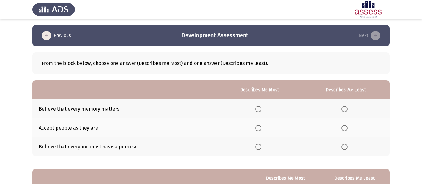
drag, startPoint x: 42, startPoint y: 107, endPoint x: 86, endPoint y: 107, distance: 44.4
click at [86, 107] on td "Believe that every memory matters" at bounding box center [124, 108] width 185 height 19
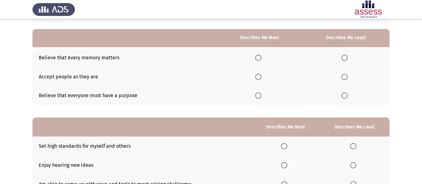
scroll to position [31, 0]
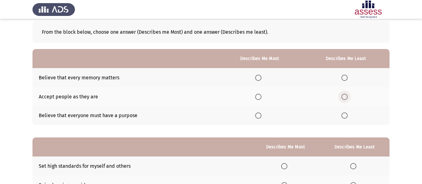
click at [346, 94] on span "Select an option" at bounding box center [345, 97] width 6 height 6
click at [346, 94] on input "Select an option" at bounding box center [345, 97] width 6 height 6
click at [262, 117] on span "Select an option" at bounding box center [258, 115] width 6 height 6
click at [262, 117] on input "Select an option" at bounding box center [258, 115] width 6 height 6
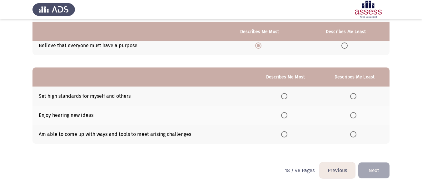
scroll to position [105, 0]
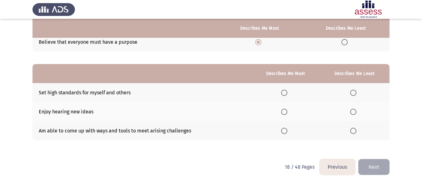
drag, startPoint x: 43, startPoint y: 92, endPoint x: 86, endPoint y: 93, distance: 43.5
click at [86, 93] on td "Set high standards for myself and others" at bounding box center [141, 92] width 219 height 19
click at [87, 94] on td "Set high standards for myself and others" at bounding box center [141, 92] width 219 height 19
drag, startPoint x: 42, startPoint y: 90, endPoint x: 67, endPoint y: 122, distance: 40.8
click at [67, 121] on tbody "Set high standards for myself and others Enjoy hearing new ideas Am able to com…" at bounding box center [210, 111] width 357 height 57
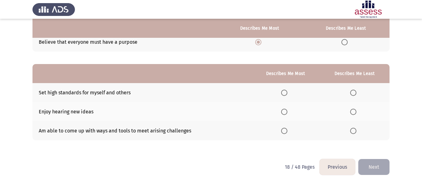
click at [74, 124] on td "Am able to come up with ways and tools to meet arising challenges" at bounding box center [141, 130] width 219 height 19
drag, startPoint x: 37, startPoint y: 92, endPoint x: 108, endPoint y: 91, distance: 70.9
click at [108, 91] on td "Set high standards for myself and others" at bounding box center [141, 92] width 219 height 19
drag, startPoint x: 42, startPoint y: 96, endPoint x: 119, endPoint y: 100, distance: 77.0
click at [117, 100] on td "Set high standards for myself and others" at bounding box center [141, 92] width 219 height 19
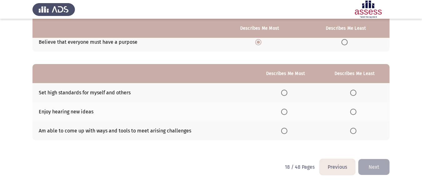
click at [119, 100] on td "Set high standards for myself and others" at bounding box center [141, 92] width 219 height 19
drag, startPoint x: 39, startPoint y: 93, endPoint x: 106, endPoint y: 93, distance: 66.9
click at [101, 93] on td "Set high standards for myself and others" at bounding box center [141, 92] width 219 height 19
drag, startPoint x: 49, startPoint y: 96, endPoint x: 67, endPoint y: 108, distance: 22.4
click at [67, 108] on tbody "Set high standards for myself and others Enjoy hearing new ideas Am able to com…" at bounding box center [210, 111] width 357 height 57
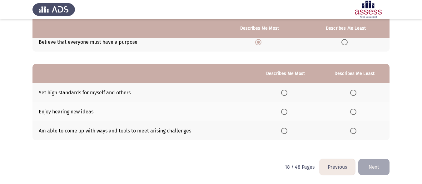
click at [286, 92] on span "Select an option" at bounding box center [284, 93] width 6 height 6
click at [286, 92] on input "Select an option" at bounding box center [284, 93] width 6 height 6
click at [283, 115] on span "Select an option" at bounding box center [284, 112] width 6 height 6
click at [283, 115] on input "Select an option" at bounding box center [284, 112] width 6 height 6
click at [352, 134] on th at bounding box center [355, 130] width 70 height 19
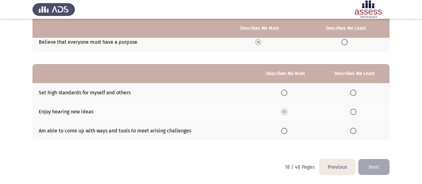
click at [355, 133] on span "Select an option" at bounding box center [353, 131] width 6 height 6
click at [355, 133] on input "Select an option" at bounding box center [353, 131] width 6 height 6
click at [379, 170] on button "Next" at bounding box center [373, 167] width 31 height 16
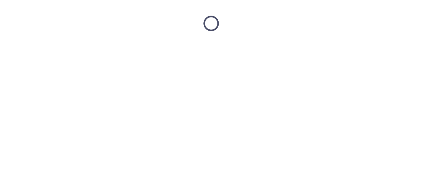
scroll to position [0, 0]
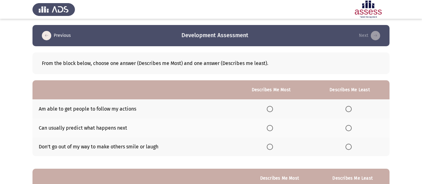
click at [266, 107] on th at bounding box center [271, 108] width 78 height 19
click at [272, 107] on span "Select an option" at bounding box center [270, 109] width 6 height 6
click at [272, 107] on input "Select an option" at bounding box center [270, 109] width 6 height 6
click at [350, 128] on span "Select an option" at bounding box center [349, 128] width 6 height 6
click at [350, 128] on input "Select an option" at bounding box center [349, 128] width 6 height 6
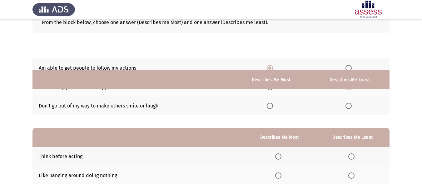
scroll to position [94, 0]
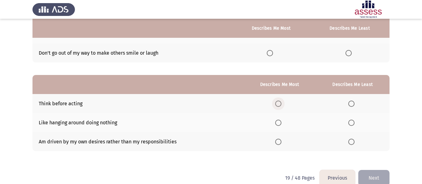
click at [278, 106] on span "Select an option" at bounding box center [278, 104] width 6 height 6
click at [278, 106] on input "Select an option" at bounding box center [278, 104] width 6 height 6
click at [354, 141] on span "Select an option" at bounding box center [351, 142] width 6 height 6
click at [354, 141] on input "Select an option" at bounding box center [351, 142] width 6 height 6
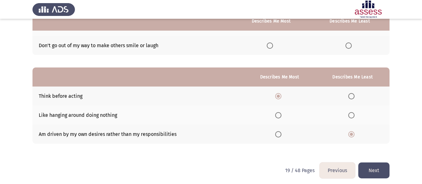
scroll to position [105, 0]
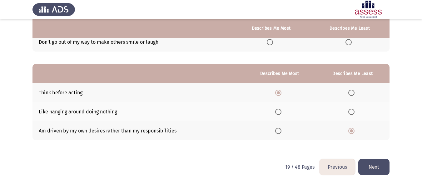
click at [365, 163] on button "Next" at bounding box center [373, 167] width 31 height 16
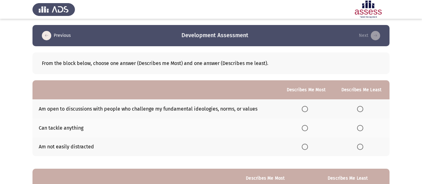
click at [311, 130] on label "Select an option" at bounding box center [306, 128] width 9 height 6
click at [308, 130] on input "Select an option" at bounding box center [305, 128] width 6 height 6
click at [359, 109] on span "Select an option" at bounding box center [360, 109] width 6 height 6
click at [359, 109] on input "Select an option" at bounding box center [360, 109] width 6 height 6
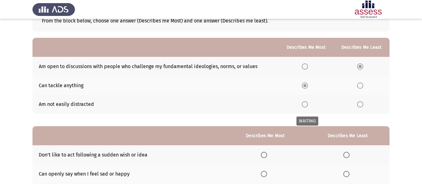
scroll to position [105, 0]
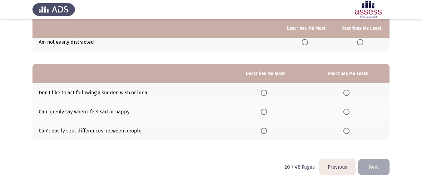
click at [266, 112] on span "Select an option" at bounding box center [264, 112] width 6 height 6
click at [266, 112] on input "Select an option" at bounding box center [264, 112] width 6 height 6
click at [351, 131] on label "Select an option" at bounding box center [347, 131] width 9 height 6
click at [350, 131] on input "Select an option" at bounding box center [346, 131] width 6 height 6
click at [369, 162] on button "Next" at bounding box center [373, 167] width 31 height 16
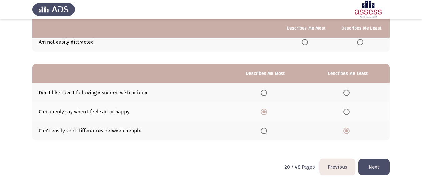
scroll to position [0, 0]
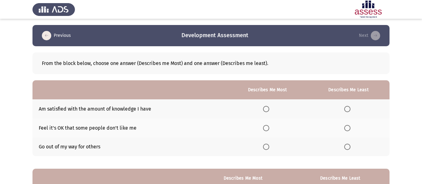
click at [351, 127] on label "Select an option" at bounding box center [348, 128] width 9 height 6
click at [351, 127] on input "Select an option" at bounding box center [347, 128] width 6 height 6
click at [269, 110] on span "Select an option" at bounding box center [266, 109] width 6 height 6
click at [269, 110] on input "Select an option" at bounding box center [266, 109] width 6 height 6
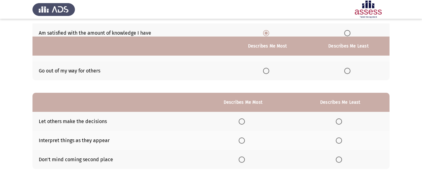
scroll to position [94, 0]
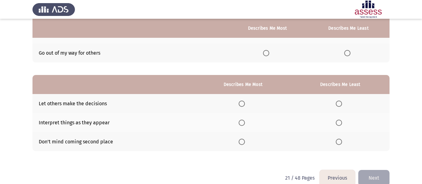
drag, startPoint x: 104, startPoint y: 122, endPoint x: 60, endPoint y: 123, distance: 44.7
click at [61, 123] on td "Interpret things as they appear" at bounding box center [113, 122] width 162 height 19
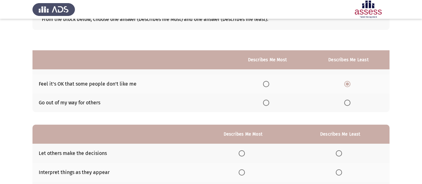
scroll to position [105, 0]
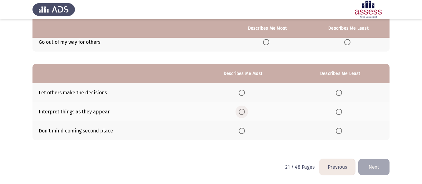
click at [247, 113] on label "Select an option" at bounding box center [243, 112] width 9 height 6
click at [245, 113] on input "Select an option" at bounding box center [242, 112] width 6 height 6
click at [343, 89] on mat-radio-button "Select an option" at bounding box center [340, 92] width 9 height 7
click at [342, 92] on span "Select an option" at bounding box center [339, 93] width 6 height 6
click at [342, 92] on input "Select an option" at bounding box center [339, 93] width 6 height 6
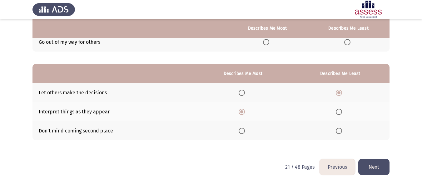
click at [386, 169] on button "Next" at bounding box center [373, 167] width 31 height 16
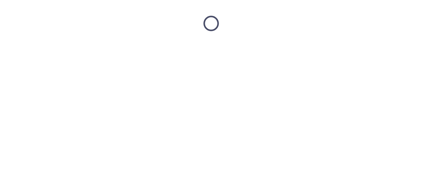
scroll to position [0, 0]
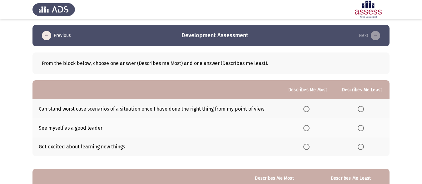
drag, startPoint x: 47, startPoint y: 109, endPoint x: 56, endPoint y: 109, distance: 9.4
click at [56, 109] on td "Can stand worst case scenarios of a situation once I have done the right thing …" at bounding box center [156, 108] width 248 height 19
click at [310, 126] on span "Select an option" at bounding box center [306, 128] width 6 height 6
click at [310, 126] on input "Select an option" at bounding box center [306, 128] width 6 height 6
click at [359, 147] on span "Select an option" at bounding box center [361, 147] width 6 height 6
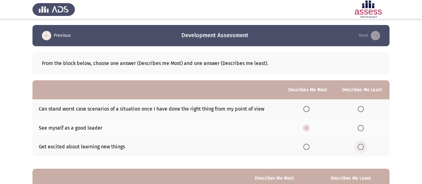
click at [359, 147] on input "Select an option" at bounding box center [361, 147] width 6 height 6
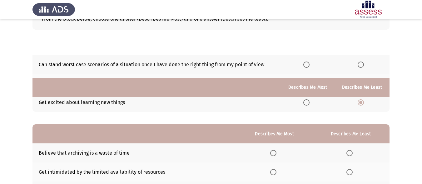
scroll to position [105, 0]
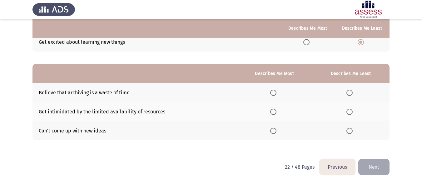
click at [63, 112] on td "Get intimidated by the limited availability of resources" at bounding box center [134, 111] width 204 height 19
click at [353, 113] on span "Select an option" at bounding box center [350, 112] width 6 height 6
click at [353, 113] on input "Select an option" at bounding box center [350, 112] width 6 height 6
click at [350, 90] on span "Select an option" at bounding box center [350, 93] width 6 height 6
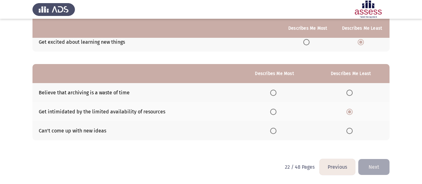
click at [350, 90] on input "Select an option" at bounding box center [350, 93] width 6 height 6
click at [352, 108] on th at bounding box center [350, 111] width 77 height 19
click at [276, 113] on span "Select an option" at bounding box center [273, 112] width 6 height 6
click at [276, 113] on input "Select an option" at bounding box center [273, 112] width 6 height 6
drag, startPoint x: 67, startPoint y: 112, endPoint x: 123, endPoint y: 114, distance: 55.3
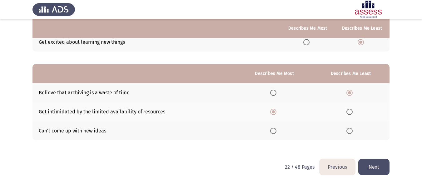
click at [114, 115] on td "Get intimidated by the limited availability of resources" at bounding box center [134, 111] width 204 height 19
click at [128, 114] on td "Get intimidated by the limited availability of resources" at bounding box center [134, 111] width 204 height 19
click at [382, 168] on button "Next" at bounding box center [373, 167] width 31 height 16
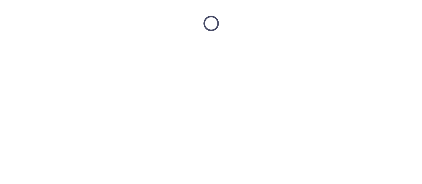
scroll to position [0, 0]
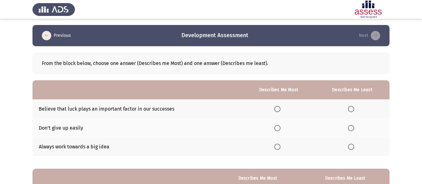
click at [277, 129] on span "Select an option" at bounding box center [277, 128] width 6 height 6
click at [277, 129] on input "Select an option" at bounding box center [277, 128] width 6 height 6
click at [357, 128] on label "Select an option" at bounding box center [352, 128] width 9 height 6
click at [354, 128] on input "Select an option" at bounding box center [351, 128] width 6 height 6
click at [279, 150] on span "Select an option" at bounding box center [277, 147] width 6 height 6
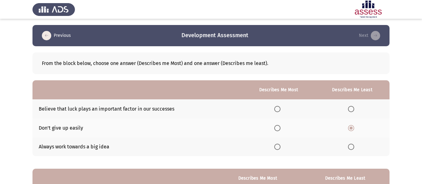
click at [279, 150] on input "Select an option" at bounding box center [277, 147] width 6 height 6
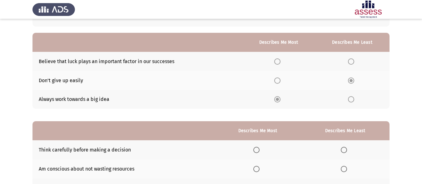
scroll to position [105, 0]
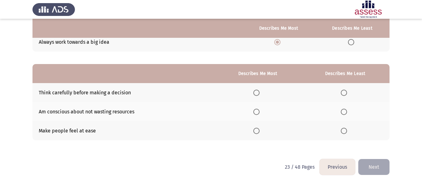
click at [260, 93] on span "Select an option" at bounding box center [256, 93] width 6 height 6
click at [260, 93] on input "Select an option" at bounding box center [256, 93] width 6 height 6
click at [343, 112] on span "Select an option" at bounding box center [344, 112] width 6 height 6
click at [343, 112] on input "Select an option" at bounding box center [344, 112] width 6 height 6
click at [374, 170] on button "Next" at bounding box center [373, 167] width 31 height 16
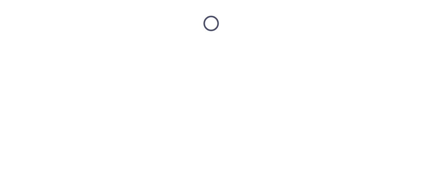
scroll to position [0, 0]
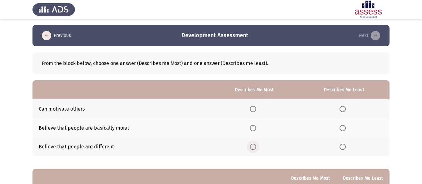
click at [257, 149] on label "Select an option" at bounding box center [254, 147] width 9 height 6
click at [256, 149] on input "Select an option" at bounding box center [253, 147] width 6 height 6
click at [341, 148] on span "Select an option" at bounding box center [343, 147] width 6 height 6
click at [341, 148] on input "Select an option" at bounding box center [343, 147] width 6 height 6
click at [245, 108] on th at bounding box center [254, 108] width 89 height 19
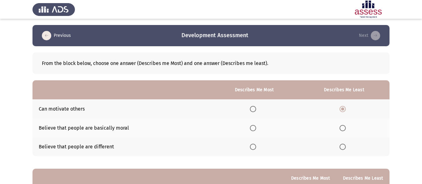
click at [255, 108] on span "Select an option" at bounding box center [253, 109] width 6 height 6
click at [255, 108] on input "Select an option" at bounding box center [253, 109] width 6 height 6
click at [342, 147] on span "Select an option" at bounding box center [343, 147] width 6 height 6
click at [342, 147] on input "Select an option" at bounding box center [343, 147] width 6 height 6
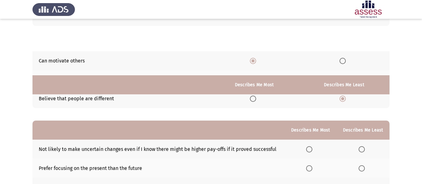
scroll to position [105, 0]
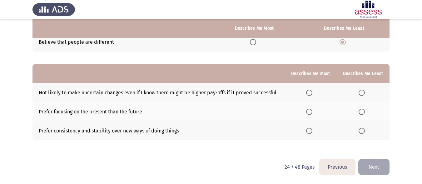
drag, startPoint x: 38, startPoint y: 91, endPoint x: 81, endPoint y: 90, distance: 43.1
click at [81, 90] on td "Not likely to make uncertain changes even if I know there might be higher pay-o…" at bounding box center [158, 92] width 252 height 19
click at [312, 110] on span "Select an option" at bounding box center [309, 112] width 6 height 6
click at [312, 110] on input "Select an option" at bounding box center [309, 112] width 6 height 6
click at [366, 129] on label "Select an option" at bounding box center [363, 131] width 9 height 6
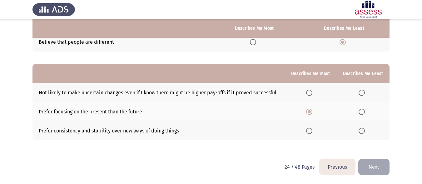
click at [365, 129] on input "Select an option" at bounding box center [362, 131] width 6 height 6
drag, startPoint x: 377, startPoint y: 166, endPoint x: 414, endPoint y: 126, distance: 54.4
click at [414, 126] on app-assessment-container "Previous Development Assessment Next From the block below, choose one answer (D…" at bounding box center [211, 39] width 422 height 239
click at [381, 172] on button "Next" at bounding box center [373, 167] width 31 height 16
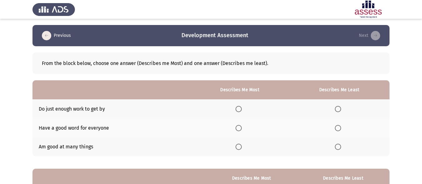
click at [237, 128] on th at bounding box center [240, 127] width 98 height 19
click at [239, 129] on span "Select an option" at bounding box center [239, 128] width 6 height 6
click at [239, 129] on input "Select an option" at bounding box center [239, 128] width 6 height 6
click at [244, 147] on label "Select an option" at bounding box center [240, 147] width 9 height 6
click at [242, 147] on input "Select an option" at bounding box center [239, 147] width 6 height 6
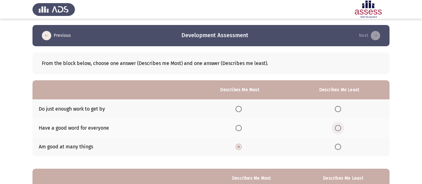
click at [343, 125] on label "Select an option" at bounding box center [339, 128] width 9 height 6
click at [341, 125] on input "Select an option" at bounding box center [338, 128] width 6 height 6
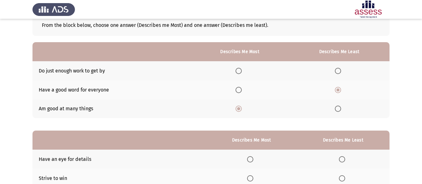
scroll to position [105, 0]
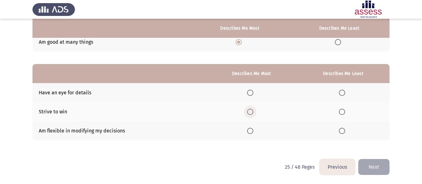
click at [251, 111] on span "Select an option" at bounding box center [250, 112] width 6 height 6
click at [251, 111] on input "Select an option" at bounding box center [250, 112] width 6 height 6
click at [344, 94] on span "Select an option" at bounding box center [342, 93] width 6 height 6
click at [344, 94] on input "Select an option" at bounding box center [342, 93] width 6 height 6
click at [380, 163] on button "Next" at bounding box center [373, 167] width 31 height 16
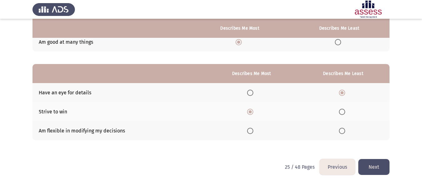
scroll to position [0, 0]
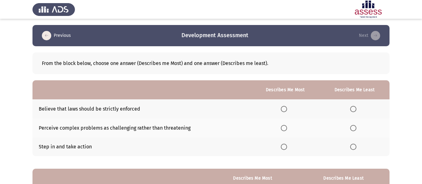
click at [350, 147] on th at bounding box center [355, 146] width 70 height 19
click at [352, 147] on span "Select an option" at bounding box center [353, 147] width 6 height 6
click at [352, 147] on input "Select an option" at bounding box center [353, 147] width 6 height 6
click at [287, 129] on span "Select an option" at bounding box center [284, 128] width 6 height 6
click at [287, 129] on input "Select an option" at bounding box center [284, 128] width 6 height 6
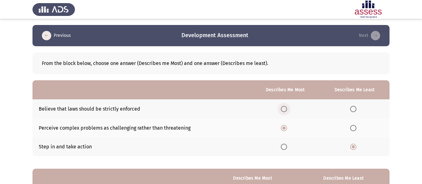
click at [287, 110] on span "Select an option" at bounding box center [284, 109] width 6 height 6
click at [287, 110] on input "Select an option" at bounding box center [284, 109] width 6 height 6
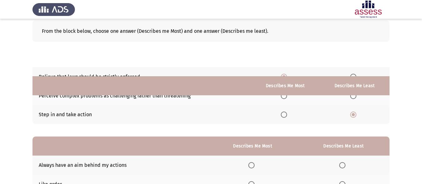
scroll to position [105, 0]
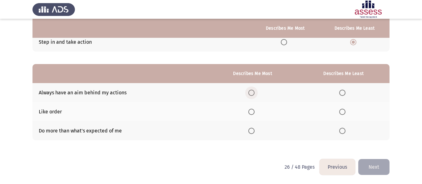
click at [254, 92] on span "Select an option" at bounding box center [251, 93] width 6 height 6
click at [254, 92] on input "Select an option" at bounding box center [251, 93] width 6 height 6
click at [345, 135] on th at bounding box center [343, 130] width 92 height 19
click at [345, 134] on th at bounding box center [343, 130] width 92 height 19
click at [345, 132] on span "Select an option" at bounding box center [342, 131] width 6 height 6
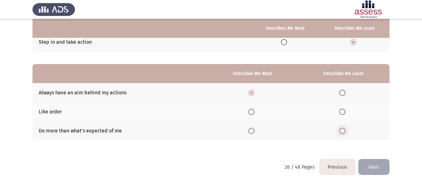
click at [345, 132] on input "Select an option" at bounding box center [342, 131] width 6 height 6
click at [372, 170] on button "Next" at bounding box center [373, 167] width 31 height 16
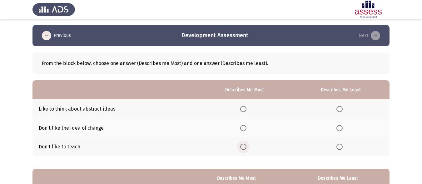
click at [247, 144] on span "Select an option" at bounding box center [243, 147] width 6 height 6
click at [247, 144] on input "Select an option" at bounding box center [243, 147] width 6 height 6
click at [339, 126] on span "Select an option" at bounding box center [340, 128] width 6 height 6
click at [339, 126] on input "Select an option" at bounding box center [340, 128] width 6 height 6
click at [243, 107] on span "Select an option" at bounding box center [243, 109] width 6 height 6
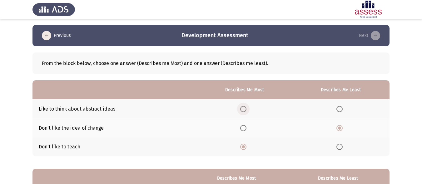
click at [243, 107] on input "Select an option" at bounding box center [243, 109] width 6 height 6
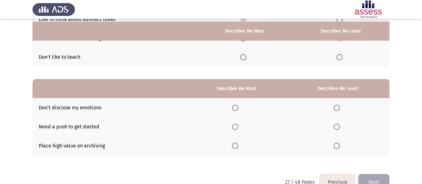
scroll to position [94, 0]
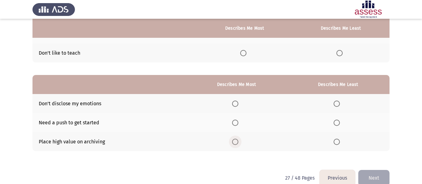
click at [237, 145] on span "Select an option" at bounding box center [235, 142] width 6 height 6
click at [237, 145] on input "Select an option" at bounding box center [235, 142] width 6 height 6
click at [338, 105] on span "Select an option" at bounding box center [337, 104] width 6 height 6
click at [338, 105] on input "Select an option" at bounding box center [337, 104] width 6 height 6
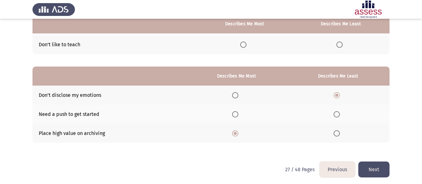
scroll to position [105, 0]
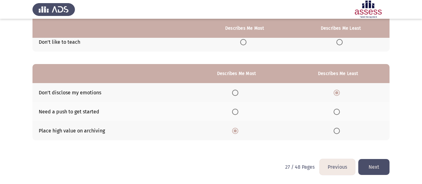
click at [385, 168] on button "Next" at bounding box center [373, 167] width 31 height 16
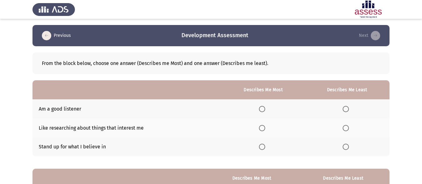
click at [267, 128] on label "Select an option" at bounding box center [263, 128] width 9 height 6
click at [265, 128] on input "Select an option" at bounding box center [262, 128] width 6 height 6
click at [351, 147] on label "Select an option" at bounding box center [347, 147] width 9 height 6
click at [349, 147] on input "Select an option" at bounding box center [346, 147] width 6 height 6
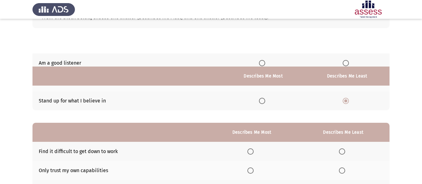
scroll to position [94, 0]
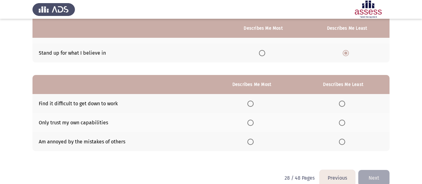
click at [254, 124] on span "Select an option" at bounding box center [250, 123] width 6 height 6
click at [254, 124] on input "Select an option" at bounding box center [250, 123] width 6 height 6
click at [342, 142] on span "Select an option" at bounding box center [342, 142] width 0 height 0
click at [342, 142] on input "Select an option" at bounding box center [342, 142] width 6 height 6
click at [379, 175] on button "Next" at bounding box center [373, 178] width 31 height 16
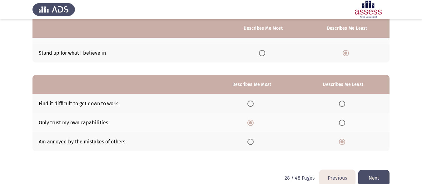
scroll to position [0, 0]
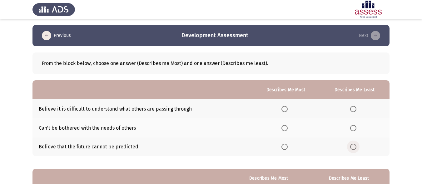
click at [352, 147] on span "Select an option" at bounding box center [353, 147] width 6 height 6
click at [352, 147] on input "Select an option" at bounding box center [353, 147] width 6 height 6
click at [288, 147] on span "Select an option" at bounding box center [285, 147] width 6 height 6
click at [288, 147] on input "Select an option" at bounding box center [285, 147] width 6 height 6
click at [363, 126] on th at bounding box center [355, 127] width 70 height 19
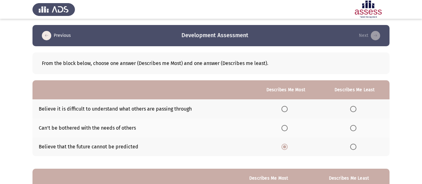
click at [353, 126] on span "Select an option" at bounding box center [353, 128] width 6 height 6
click at [353, 126] on input "Select an option" at bounding box center [353, 128] width 6 height 6
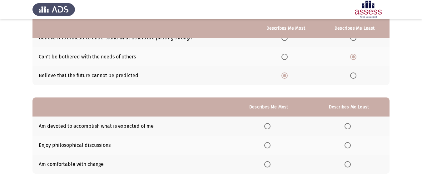
scroll to position [105, 0]
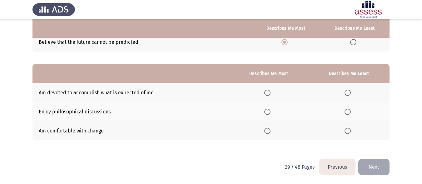
click at [349, 110] on span "Select an option" at bounding box center [348, 112] width 6 height 6
click at [349, 110] on input "Select an option" at bounding box center [348, 112] width 6 height 6
click at [270, 131] on span "Select an option" at bounding box center [267, 131] width 6 height 6
click at [270, 131] on input "Select an option" at bounding box center [267, 131] width 6 height 6
click at [385, 168] on button "Next" at bounding box center [373, 167] width 31 height 16
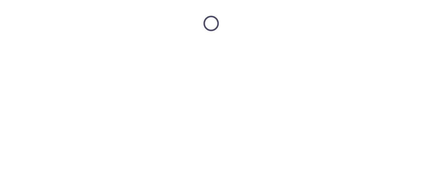
scroll to position [0, 0]
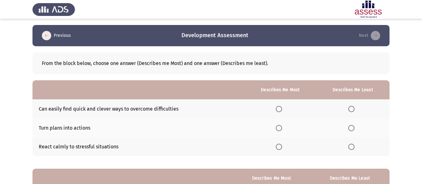
click at [279, 107] on span "Select an option" at bounding box center [279, 109] width 6 height 6
click at [279, 107] on input "Select an option" at bounding box center [279, 109] width 6 height 6
click at [350, 127] on span "Select an option" at bounding box center [351, 128] width 6 height 6
click at [350, 127] on input "Select an option" at bounding box center [351, 128] width 6 height 6
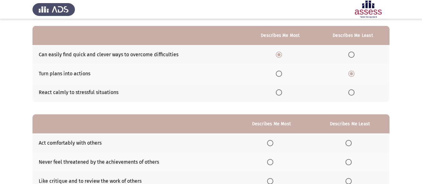
scroll to position [105, 0]
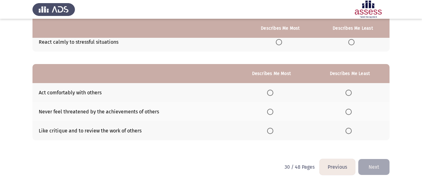
click at [348, 92] on span "Select an option" at bounding box center [349, 93] width 6 height 6
click at [348, 92] on input "Select an option" at bounding box center [349, 93] width 6 height 6
click at [272, 113] on span "Select an option" at bounding box center [270, 112] width 6 height 6
click at [272, 113] on input "Select an option" at bounding box center [270, 112] width 6 height 6
click at [375, 167] on button "Next" at bounding box center [373, 167] width 31 height 16
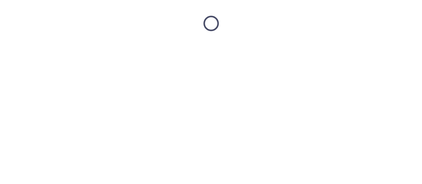
scroll to position [0, 0]
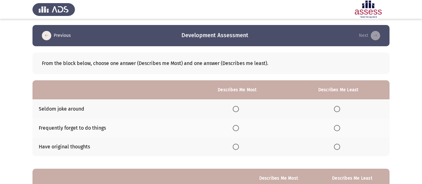
click at [233, 145] on th at bounding box center [237, 146] width 100 height 19
click at [237, 147] on span "Select an option" at bounding box center [236, 147] width 6 height 6
click at [237, 147] on input "Select an option" at bounding box center [236, 147] width 6 height 6
click at [340, 109] on span "Select an option" at bounding box center [337, 109] width 6 height 6
click at [340, 109] on input "Select an option" at bounding box center [337, 109] width 6 height 6
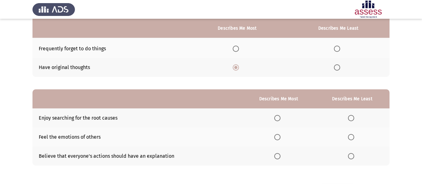
scroll to position [94, 0]
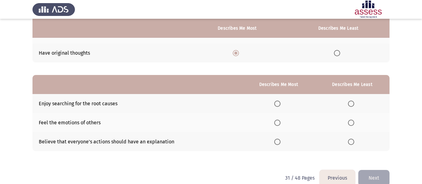
click at [277, 123] on span "Select an option" at bounding box center [277, 123] width 0 height 0
click at [278, 122] on input "Select an option" at bounding box center [277, 123] width 6 height 6
click at [349, 105] on span "Select an option" at bounding box center [351, 104] width 6 height 6
click at [349, 105] on input "Select an option" at bounding box center [351, 104] width 6 height 6
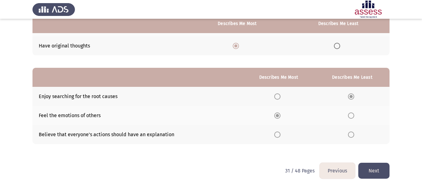
scroll to position [105, 0]
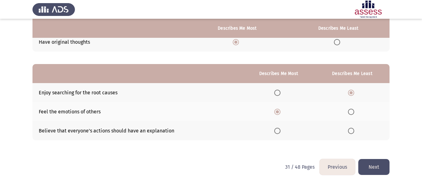
click at [373, 172] on button "Next" at bounding box center [373, 167] width 31 height 16
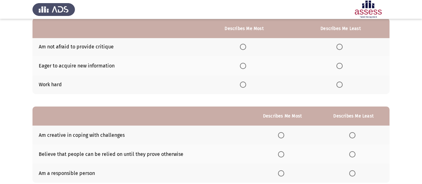
scroll to position [62, 0]
click at [248, 84] on label "Select an option" at bounding box center [244, 84] width 9 height 6
click at [246, 84] on input "Select an option" at bounding box center [243, 84] width 6 height 6
click at [342, 65] on span "Select an option" at bounding box center [340, 65] width 6 height 6
click at [342, 65] on input "Select an option" at bounding box center [340, 65] width 6 height 6
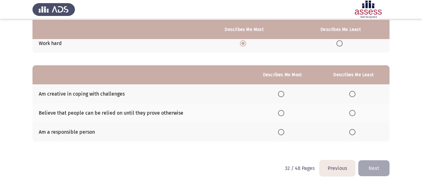
scroll to position [105, 0]
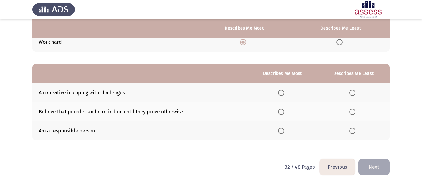
click at [356, 131] on label "Select an option" at bounding box center [353, 131] width 9 height 6
click at [356, 131] on input "Select an option" at bounding box center [352, 131] width 6 height 6
click at [278, 131] on th at bounding box center [282, 130] width 70 height 19
click at [280, 131] on span "Select an option" at bounding box center [281, 131] width 6 height 6
click at [280, 131] on input "Select an option" at bounding box center [281, 131] width 6 height 6
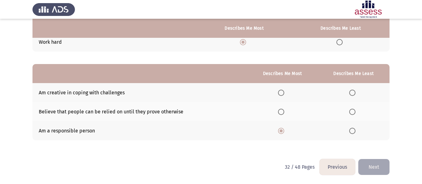
click at [355, 90] on span "Select an option" at bounding box center [352, 93] width 6 height 6
click at [355, 90] on input "Select an option" at bounding box center [352, 93] width 6 height 6
click at [377, 171] on button "Next" at bounding box center [373, 167] width 31 height 16
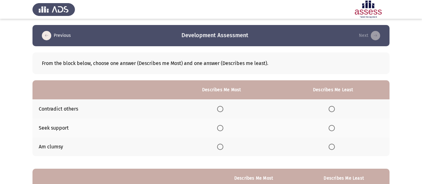
click at [225, 125] on label "Select an option" at bounding box center [221, 128] width 9 height 6
click at [223, 125] on input "Select an option" at bounding box center [220, 128] width 6 height 6
click at [332, 110] on span "Select an option" at bounding box center [332, 109] width 6 height 6
click at [332, 110] on input "Select an option" at bounding box center [332, 109] width 6 height 6
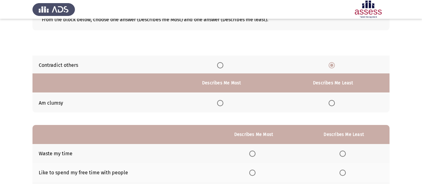
scroll to position [105, 0]
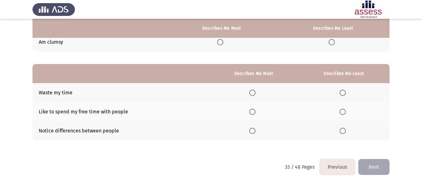
drag, startPoint x: 40, startPoint y: 130, endPoint x: 83, endPoint y: 130, distance: 42.5
click at [83, 130] on td "Notice differences between people" at bounding box center [120, 130] width 177 height 19
click at [93, 130] on td "Notice differences between people" at bounding box center [120, 130] width 177 height 19
click at [254, 130] on span "Select an option" at bounding box center [252, 131] width 6 height 6
click at [254, 130] on input "Select an option" at bounding box center [252, 131] width 6 height 6
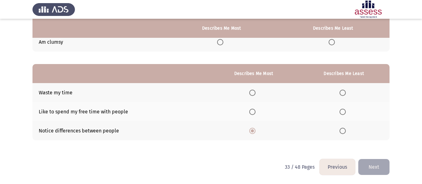
click at [340, 111] on span "Select an option" at bounding box center [343, 112] width 6 height 6
click at [340, 111] on input "Select an option" at bounding box center [343, 112] width 6 height 6
click at [382, 167] on button "Next" at bounding box center [373, 167] width 31 height 16
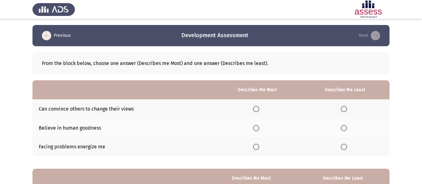
click at [253, 129] on th at bounding box center [257, 127] width 87 height 19
click at [254, 128] on th at bounding box center [257, 127] width 87 height 19
click at [258, 128] on span "Select an option" at bounding box center [256, 128] width 6 height 6
click at [258, 128] on input "Select an option" at bounding box center [256, 128] width 6 height 6
click at [344, 145] on span "Select an option" at bounding box center [344, 147] width 6 height 6
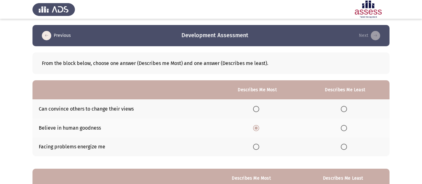
click at [344, 145] on input "Select an option" at bounding box center [344, 147] width 6 height 6
click at [345, 114] on th at bounding box center [345, 108] width 89 height 19
click at [345, 110] on span "Select an option" at bounding box center [344, 109] width 6 height 6
click at [345, 110] on input "Select an option" at bounding box center [344, 109] width 6 height 6
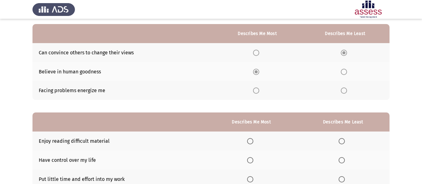
scroll to position [105, 0]
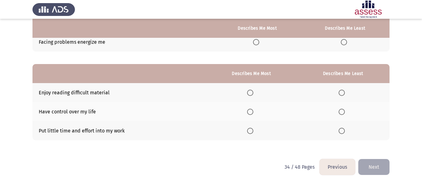
click at [249, 113] on span "Select an option" at bounding box center [250, 112] width 6 height 6
click at [249, 113] on input "Select an option" at bounding box center [250, 112] width 6 height 6
click at [343, 131] on span "Select an option" at bounding box center [342, 131] width 6 height 6
click at [343, 131] on input "Select an option" at bounding box center [342, 131] width 6 height 6
click at [250, 130] on span "Select an option" at bounding box center [250, 131] width 6 height 6
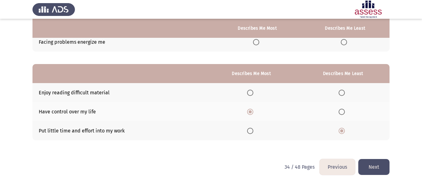
click at [250, 130] on input "Select an option" at bounding box center [250, 131] width 6 height 6
click at [342, 112] on span "Select an option" at bounding box center [342, 112] width 6 height 6
click at [342, 112] on input "Select an option" at bounding box center [342, 112] width 6 height 6
click at [376, 167] on button "Next" at bounding box center [373, 167] width 31 height 16
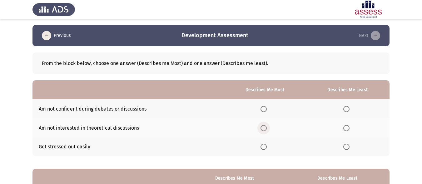
click at [267, 127] on span "Select an option" at bounding box center [264, 128] width 6 height 6
click at [267, 127] on input "Select an option" at bounding box center [264, 128] width 6 height 6
click at [348, 108] on span "Select an option" at bounding box center [346, 109] width 6 height 6
click at [348, 108] on input "Select an option" at bounding box center [346, 109] width 6 height 6
click at [346, 127] on span "Select an option" at bounding box center [346, 128] width 6 height 6
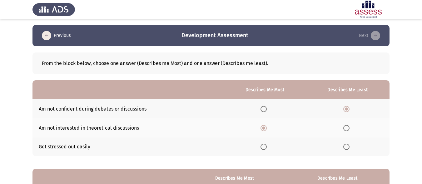
click at [346, 127] on input "Select an option" at bounding box center [346, 128] width 6 height 6
drag, startPoint x: 337, startPoint y: 133, endPoint x: 260, endPoint y: 125, distance: 77.6
click at [257, 125] on th at bounding box center [265, 127] width 82 height 19
click at [260, 125] on th at bounding box center [265, 127] width 82 height 19
click at [263, 126] on span "Select an option" at bounding box center [264, 128] width 6 height 6
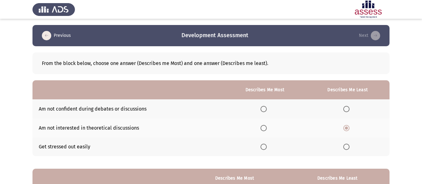
click at [263, 126] on input "Select an option" at bounding box center [264, 128] width 6 height 6
click at [348, 148] on span "Select an option" at bounding box center [346, 147] width 6 height 6
click at [348, 148] on input "Select an option" at bounding box center [346, 147] width 6 height 6
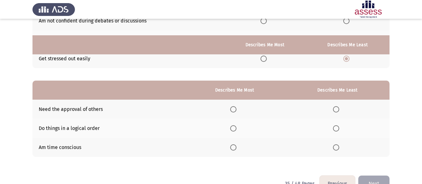
scroll to position [73, 0]
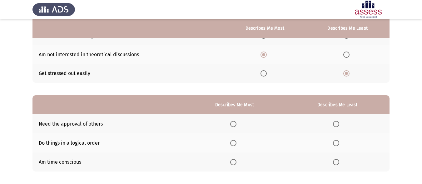
click at [234, 125] on span "Select an option" at bounding box center [233, 124] width 6 height 6
click at [234, 125] on input "Select an option" at bounding box center [233, 124] width 6 height 6
click at [237, 142] on span "Select an option" at bounding box center [233, 143] width 6 height 6
click at [237, 142] on input "Select an option" at bounding box center [233, 143] width 6 height 6
click at [339, 124] on span "Select an option" at bounding box center [336, 124] width 6 height 6
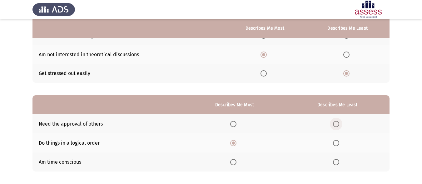
click at [339, 124] on input "Select an option" at bounding box center [336, 124] width 6 height 6
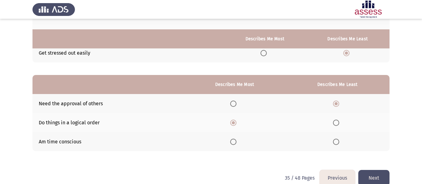
scroll to position [105, 0]
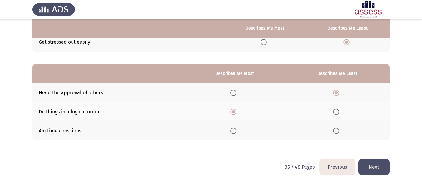
click at [371, 165] on button "Next" at bounding box center [373, 167] width 31 height 16
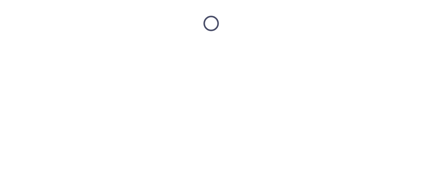
scroll to position [0, 0]
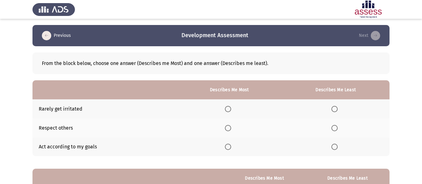
click at [231, 128] on span "Select an option" at bounding box center [228, 128] width 6 height 6
click at [231, 128] on input "Select an option" at bounding box center [228, 128] width 6 height 6
click at [346, 150] on th at bounding box center [336, 146] width 108 height 19
click at [337, 147] on span "Select an option" at bounding box center [335, 147] width 6 height 6
click at [337, 147] on input "Select an option" at bounding box center [335, 147] width 6 height 6
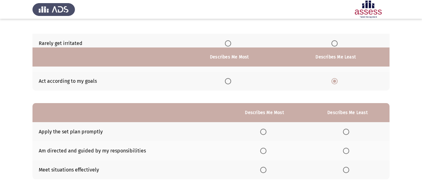
scroll to position [105, 0]
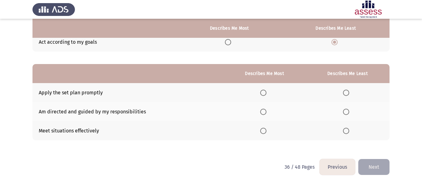
click at [264, 132] on span "Select an option" at bounding box center [263, 131] width 6 height 6
click at [264, 132] on input "Select an option" at bounding box center [263, 131] width 6 height 6
click at [351, 91] on label "Select an option" at bounding box center [347, 93] width 9 height 6
click at [349, 91] on input "Select an option" at bounding box center [346, 93] width 6 height 6
click at [375, 168] on button "Next" at bounding box center [373, 167] width 31 height 16
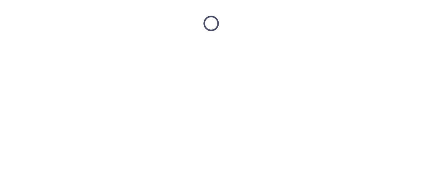
scroll to position [0, 0]
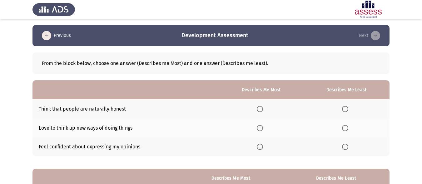
click at [260, 146] on span "Select an option" at bounding box center [260, 147] width 6 height 6
click at [260, 146] on input "Select an option" at bounding box center [260, 147] width 6 height 6
click at [344, 126] on span "Select an option" at bounding box center [345, 128] width 6 height 6
click at [344, 126] on input "Select an option" at bounding box center [345, 128] width 6 height 6
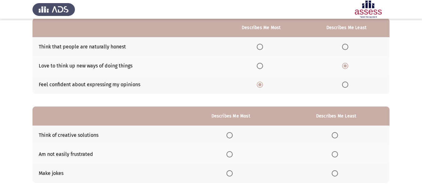
scroll to position [62, 0]
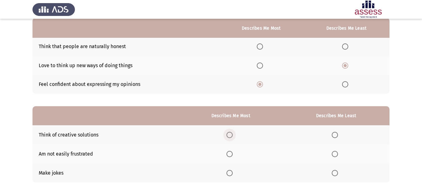
click at [229, 137] on span "Select an option" at bounding box center [230, 135] width 6 height 6
click at [229, 137] on input "Select an option" at bounding box center [230, 135] width 6 height 6
click at [89, 152] on td "Am not easily frustrated" at bounding box center [105, 153] width 146 height 19
click at [338, 156] on span "Select an option" at bounding box center [335, 154] width 6 height 6
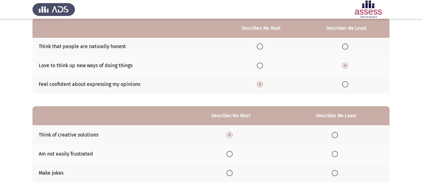
click at [338, 156] on input "Select an option" at bounding box center [335, 154] width 6 height 6
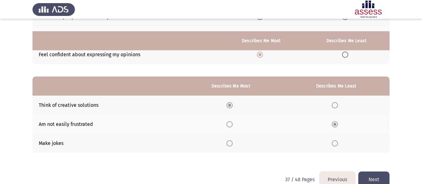
scroll to position [105, 0]
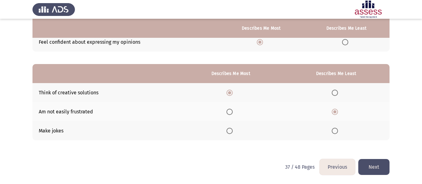
click at [376, 163] on button "Next" at bounding box center [373, 167] width 31 height 16
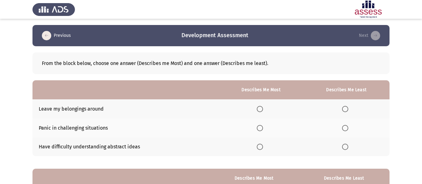
click at [253, 145] on th at bounding box center [261, 146] width 84 height 19
click at [260, 145] on span "Select an option" at bounding box center [260, 147] width 6 height 6
click at [260, 145] on input "Select an option" at bounding box center [260, 147] width 6 height 6
click at [263, 113] on th at bounding box center [261, 108] width 84 height 19
click at [352, 112] on th at bounding box center [346, 108] width 87 height 19
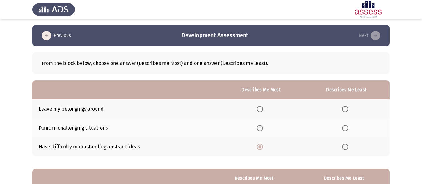
click at [350, 110] on label "Select an option" at bounding box center [346, 109] width 9 height 6
click at [348, 110] on input "Select an option" at bounding box center [345, 109] width 6 height 6
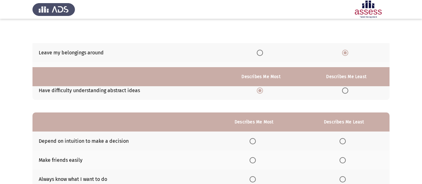
scroll to position [105, 0]
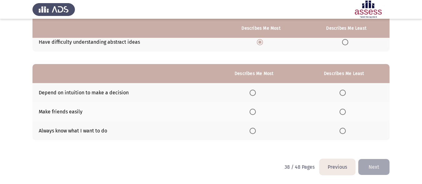
click at [346, 112] on span "Select an option" at bounding box center [343, 112] width 6 height 6
click at [346, 112] on input "Select an option" at bounding box center [343, 112] width 6 height 6
click at [250, 136] on th at bounding box center [254, 130] width 89 height 19
click at [259, 134] on th at bounding box center [254, 130] width 89 height 19
click at [258, 132] on label "Select an option" at bounding box center [254, 131] width 9 height 6
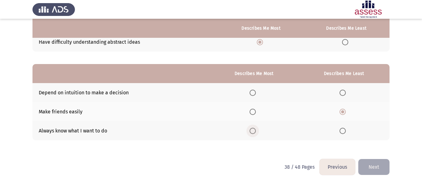
click at [256, 132] on input "Select an option" at bounding box center [253, 131] width 6 height 6
click at [391, 165] on html "Previous Development Assessment Next From the block below, choose one answer (D…" at bounding box center [211, 39] width 422 height 289
click at [388, 164] on button "Next" at bounding box center [373, 167] width 31 height 16
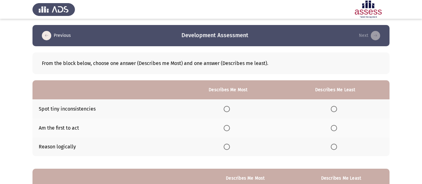
click at [229, 148] on span "Select an option" at bounding box center [227, 147] width 6 height 6
click at [229, 148] on input "Select an option" at bounding box center [227, 147] width 6 height 6
click at [339, 131] on label "Select an option" at bounding box center [335, 128] width 9 height 6
click at [337, 131] on input "Select an option" at bounding box center [334, 128] width 6 height 6
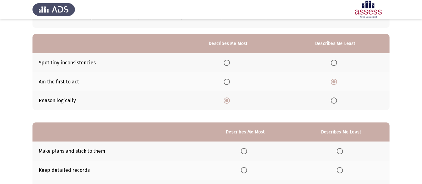
scroll to position [105, 0]
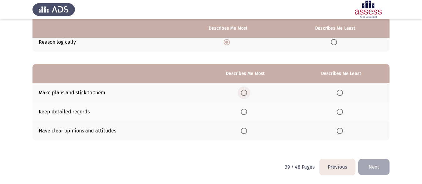
click at [243, 92] on span "Select an option" at bounding box center [244, 93] width 6 height 6
click at [243, 92] on input "Select an option" at bounding box center [244, 93] width 6 height 6
click at [335, 130] on th at bounding box center [341, 130] width 97 height 19
click at [337, 131] on th at bounding box center [341, 130] width 97 height 19
click at [338, 131] on span "Select an option" at bounding box center [340, 131] width 6 height 6
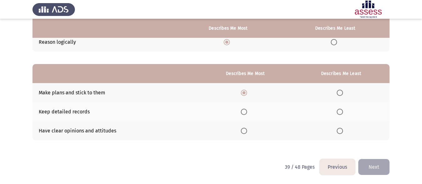
click at [338, 131] on input "Select an option" at bounding box center [340, 131] width 6 height 6
click at [381, 164] on button "Next" at bounding box center [373, 167] width 31 height 16
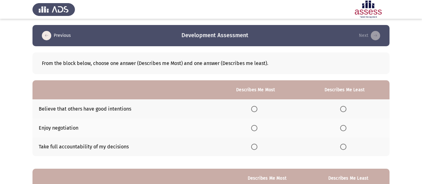
click at [255, 125] on span "Select an option" at bounding box center [254, 128] width 6 height 6
click at [255, 125] on input "Select an option" at bounding box center [254, 128] width 6 height 6
click at [344, 144] on span "Select an option" at bounding box center [343, 147] width 6 height 6
click at [344, 144] on input "Select an option" at bounding box center [343, 147] width 6 height 6
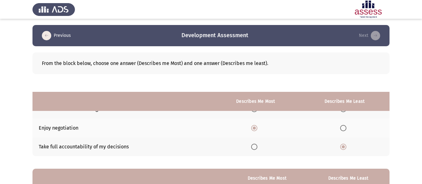
scroll to position [105, 0]
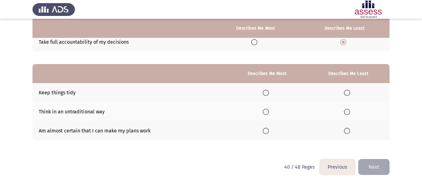
drag, startPoint x: 39, startPoint y: 113, endPoint x: 72, endPoint y: 113, distance: 32.2
click at [72, 113] on td "Think in an untraditional way" at bounding box center [129, 111] width 194 height 19
click at [347, 131] on span "Select an option" at bounding box center [347, 131] width 6 height 6
click at [347, 131] on input "Select an option" at bounding box center [347, 131] width 6 height 6
click at [264, 112] on th at bounding box center [267, 111] width 80 height 19
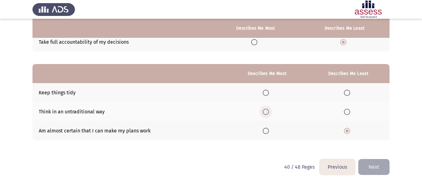
click at [268, 111] on span "Select an option" at bounding box center [266, 112] width 6 height 6
click at [268, 111] on input "Select an option" at bounding box center [266, 112] width 6 height 6
click at [384, 169] on button "Next" at bounding box center [373, 167] width 31 height 16
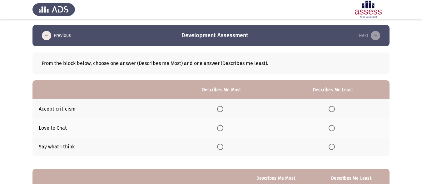
click at [223, 128] on span "Select an option" at bounding box center [220, 128] width 6 height 6
click at [223, 128] on input "Select an option" at bounding box center [220, 128] width 6 height 6
click at [332, 148] on span "Select an option" at bounding box center [332, 147] width 6 height 6
click at [332, 148] on input "Select an option" at bounding box center [332, 147] width 6 height 6
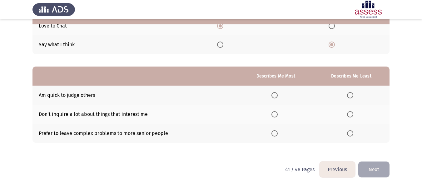
scroll to position [105, 0]
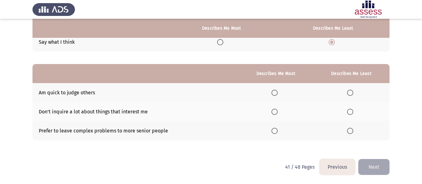
click at [277, 94] on span "Select an option" at bounding box center [275, 93] width 6 height 6
click at [277, 94] on input "Select an option" at bounding box center [275, 93] width 6 height 6
click at [351, 128] on span "Select an option" at bounding box center [350, 131] width 6 height 6
click at [351, 128] on input "Select an option" at bounding box center [350, 131] width 6 height 6
click at [372, 168] on button "Next" at bounding box center [373, 167] width 31 height 16
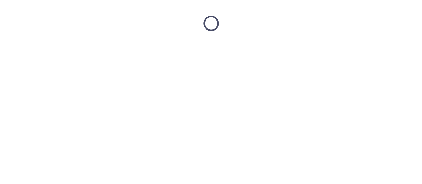
scroll to position [0, 0]
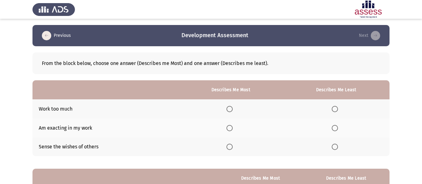
click at [231, 107] on span "Select an option" at bounding box center [230, 109] width 6 height 6
click at [231, 107] on input "Select an option" at bounding box center [230, 109] width 6 height 6
click at [334, 125] on span "Select an option" at bounding box center [335, 128] width 6 height 6
click at [334, 125] on input "Select an option" at bounding box center [335, 128] width 6 height 6
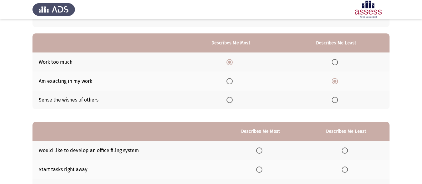
scroll to position [105, 0]
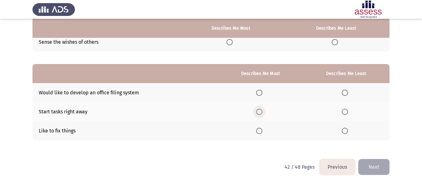
click at [259, 113] on span "Select an option" at bounding box center [259, 112] width 6 height 6
click at [259, 113] on input "Select an option" at bounding box center [259, 112] width 6 height 6
click at [360, 133] on th at bounding box center [346, 130] width 87 height 19
click at [258, 132] on span "Select an option" at bounding box center [259, 131] width 6 height 6
click at [258, 132] on input "Select an option" at bounding box center [259, 131] width 6 height 6
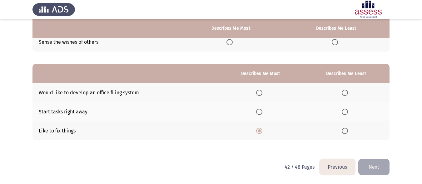
click at [348, 112] on span "Select an option" at bounding box center [345, 112] width 6 height 6
click at [348, 112] on input "Select an option" at bounding box center [345, 112] width 6 height 6
click at [371, 160] on button "Next" at bounding box center [373, 167] width 31 height 16
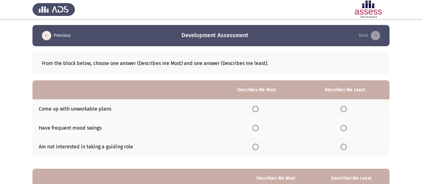
click at [255, 127] on span "Select an option" at bounding box center [255, 128] width 6 height 6
click at [255, 127] on input "Select an option" at bounding box center [255, 128] width 6 height 6
click at [348, 148] on label "Select an option" at bounding box center [345, 147] width 9 height 6
click at [282, 149] on th at bounding box center [256, 146] width 87 height 19
click at [253, 151] on th at bounding box center [256, 146] width 87 height 19
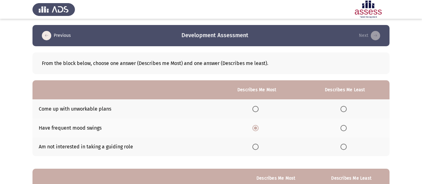
click at [253, 151] on th at bounding box center [256, 146] width 87 height 19
click at [255, 148] on span "Select an option" at bounding box center [255, 147] width 6 height 6
click at [255, 148] on input "Select an option" at bounding box center [255, 147] width 6 height 6
click at [350, 129] on th at bounding box center [344, 127] width 89 height 19
click at [343, 128] on span "Select an option" at bounding box center [344, 128] width 6 height 6
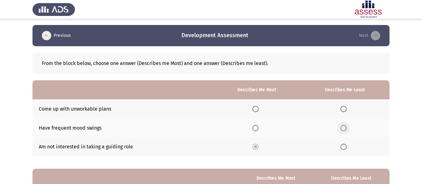
click at [343, 128] on input "Select an option" at bounding box center [344, 128] width 6 height 6
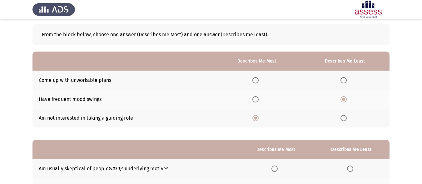
scroll to position [105, 0]
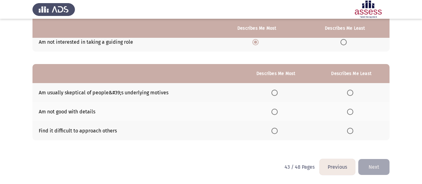
drag, startPoint x: 42, startPoint y: 93, endPoint x: 57, endPoint y: 95, distance: 15.7
click at [57, 95] on td "Am usually skeptical of people&#39;s underlying motives" at bounding box center [135, 92] width 206 height 19
click at [352, 130] on span "Select an option" at bounding box center [350, 131] width 6 height 6
click at [352, 130] on input "Select an option" at bounding box center [350, 131] width 6 height 6
click at [279, 109] on label "Select an option" at bounding box center [276, 112] width 9 height 6
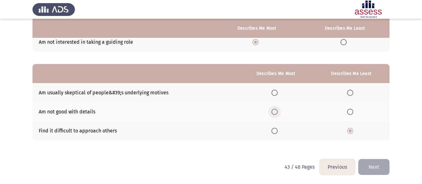
click at [278, 109] on input "Select an option" at bounding box center [275, 112] width 6 height 6
click at [271, 129] on th at bounding box center [276, 130] width 74 height 19
click at [290, 131] on th at bounding box center [276, 130] width 74 height 19
click at [275, 132] on span "Select an option" at bounding box center [275, 131] width 6 height 6
click at [275, 132] on input "Select an option" at bounding box center [275, 131] width 6 height 6
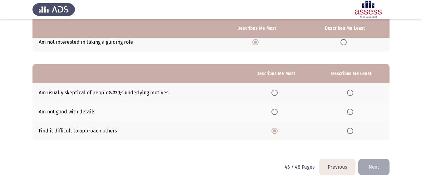
click at [345, 88] on th at bounding box center [351, 92] width 77 height 19
click at [352, 111] on span "Select an option" at bounding box center [350, 112] width 6 height 6
click at [352, 111] on input "Select an option" at bounding box center [350, 112] width 6 height 6
click at [367, 157] on div "From the block below, choose one answer (Describes me Most) and one answer (Des…" at bounding box center [210, 50] width 357 height 217
click at [368, 161] on button "Next" at bounding box center [373, 167] width 31 height 16
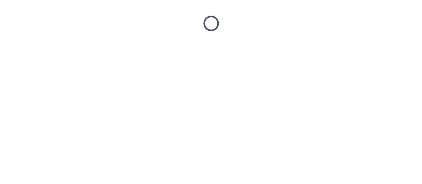
scroll to position [0, 0]
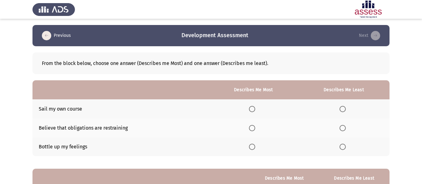
click at [252, 111] on span "Select an option" at bounding box center [252, 109] width 6 height 6
click at [252, 111] on input "Select an option" at bounding box center [252, 109] width 6 height 6
drag, startPoint x: 123, startPoint y: 130, endPoint x: 56, endPoint y: 129, distance: 67.5
click at [56, 129] on td "Believe that obligations are restraining" at bounding box center [120, 127] width 177 height 19
click at [54, 151] on td "Bottle up my feelings" at bounding box center [120, 146] width 177 height 19
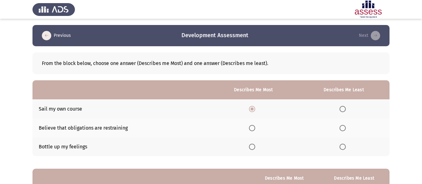
click at [351, 146] on th at bounding box center [344, 146] width 92 height 19
click at [349, 148] on th at bounding box center [344, 146] width 92 height 19
click at [345, 148] on span "Select an option" at bounding box center [343, 147] width 6 height 6
click at [345, 148] on input "Select an option" at bounding box center [343, 147] width 6 height 6
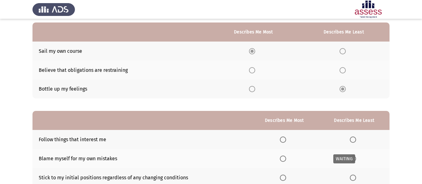
scroll to position [105, 0]
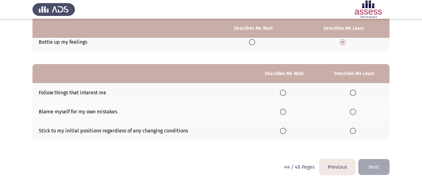
click at [286, 92] on span "Select an option" at bounding box center [283, 93] width 6 height 6
click at [286, 92] on input "Select an option" at bounding box center [283, 93] width 6 height 6
click at [356, 111] on span "Select an option" at bounding box center [353, 112] width 6 height 6
click at [356, 111] on input "Select an option" at bounding box center [353, 112] width 6 height 6
click at [373, 171] on button "Next" at bounding box center [373, 167] width 31 height 16
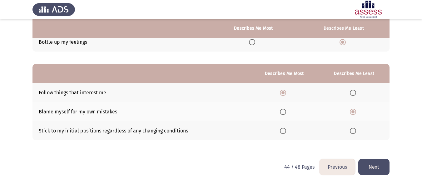
scroll to position [0, 0]
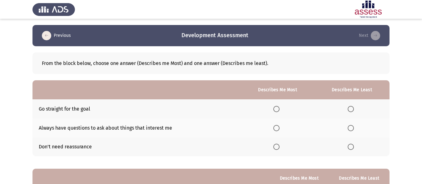
click at [278, 107] on span "Select an option" at bounding box center [276, 109] width 6 height 6
click at [278, 107] on input "Select an option" at bounding box center [276, 109] width 6 height 6
click at [351, 149] on span "Select an option" at bounding box center [351, 147] width 6 height 6
click at [351, 149] on input "Select an option" at bounding box center [351, 147] width 6 height 6
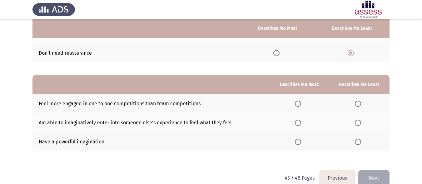
drag, startPoint x: 48, startPoint y: 105, endPoint x: 102, endPoint y: 103, distance: 54.1
click at [102, 103] on td "Feel more engaged in one to one competitions than team competitions" at bounding box center [150, 103] width 237 height 19
click at [298, 139] on span "Select an option" at bounding box center [298, 142] width 6 height 6
click at [298, 139] on input "Select an option" at bounding box center [298, 142] width 6 height 6
drag, startPoint x: 365, startPoint y: 118, endPoint x: 361, endPoint y: 122, distance: 5.6
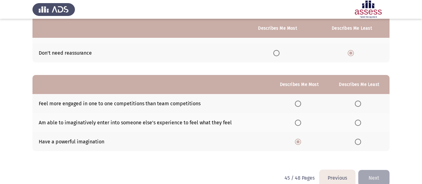
click at [363, 120] on th at bounding box center [359, 122] width 61 height 19
click at [361, 122] on span "Select an option" at bounding box center [358, 123] width 6 height 6
click at [361, 122] on input "Select an option" at bounding box center [358, 123] width 6 height 6
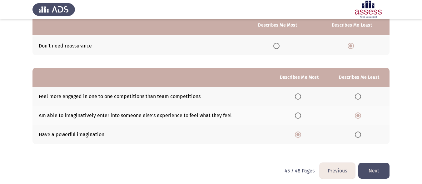
scroll to position [105, 0]
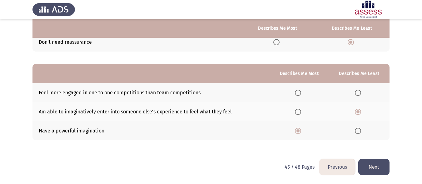
click at [377, 173] on button "Next" at bounding box center [373, 167] width 31 height 16
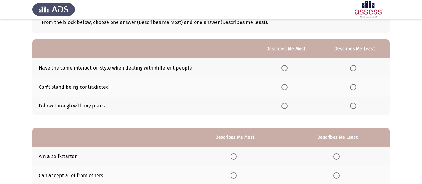
scroll to position [31, 0]
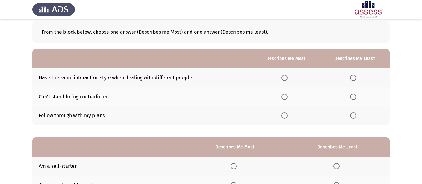
click at [283, 120] on th at bounding box center [286, 115] width 68 height 19
click at [286, 113] on span "Select an option" at bounding box center [285, 115] width 6 height 6
click at [286, 113] on input "Select an option" at bounding box center [285, 115] width 6 height 6
click at [355, 97] on span "Select an option" at bounding box center [353, 97] width 6 height 6
click at [355, 97] on input "Select an option" at bounding box center [353, 97] width 6 height 6
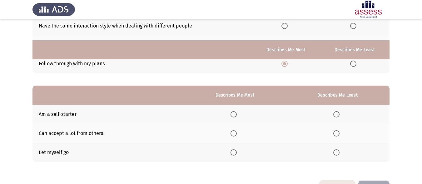
scroll to position [105, 0]
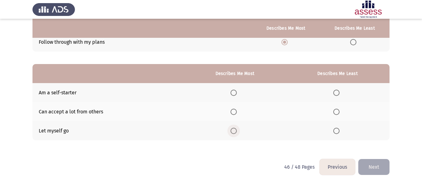
click at [239, 131] on label "Select an option" at bounding box center [235, 131] width 9 height 6
click at [237, 131] on input "Select an option" at bounding box center [234, 131] width 6 height 6
click at [330, 90] on th at bounding box center [338, 92] width 104 height 19
click at [237, 97] on th at bounding box center [235, 92] width 102 height 19
click at [237, 94] on span "Select an option" at bounding box center [234, 93] width 6 height 6
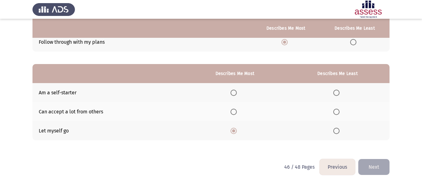
click at [237, 94] on input "Select an option" at bounding box center [234, 93] width 6 height 6
click at [337, 131] on span "Select an option" at bounding box center [336, 131] width 6 height 6
click at [337, 131] on input "Select an option" at bounding box center [336, 131] width 6 height 6
click at [383, 168] on button "Next" at bounding box center [373, 167] width 31 height 16
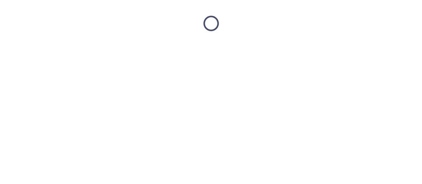
scroll to position [0, 0]
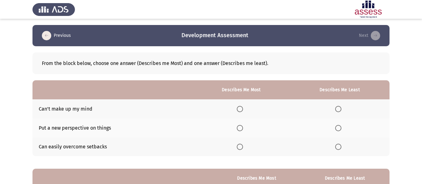
click at [237, 147] on th at bounding box center [241, 146] width 97 height 19
click at [242, 145] on span "Select an option" at bounding box center [240, 147] width 6 height 6
click at [242, 145] on input "Select an option" at bounding box center [240, 147] width 6 height 6
click at [341, 129] on span "Select an option" at bounding box center [338, 128] width 6 height 6
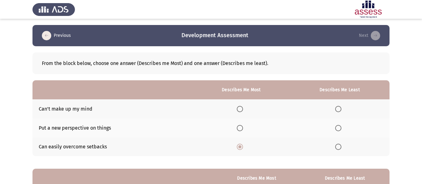
click at [341, 129] on input "Select an option" at bounding box center [338, 128] width 6 height 6
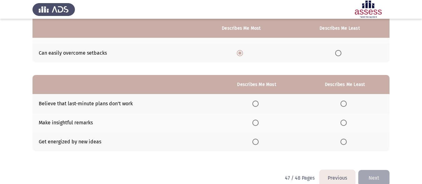
click at [257, 124] on span "Select an option" at bounding box center [255, 123] width 6 height 6
click at [257, 124] on input "Select an option" at bounding box center [255, 123] width 6 height 6
click at [257, 141] on span "Select an option" at bounding box center [255, 142] width 6 height 6
click at [257, 141] on input "Select an option" at bounding box center [255, 142] width 6 height 6
click at [341, 121] on th at bounding box center [344, 122] width 89 height 19
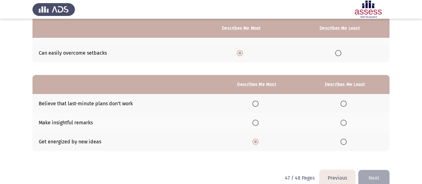
click at [343, 121] on span "Select an option" at bounding box center [344, 123] width 6 height 6
click at [343, 121] on input "Select an option" at bounding box center [344, 123] width 6 height 6
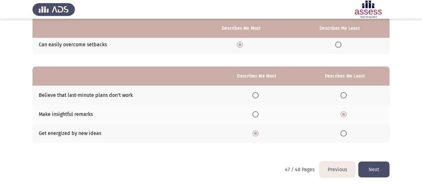
scroll to position [105, 0]
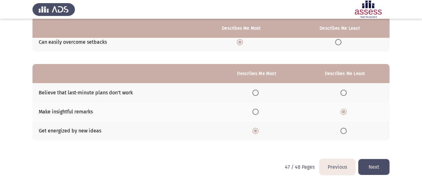
click at [373, 168] on button "Next" at bounding box center [373, 167] width 31 height 16
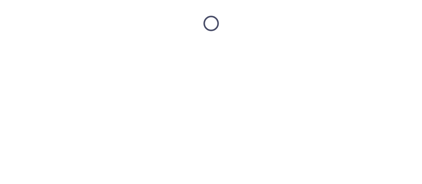
scroll to position [0, 0]
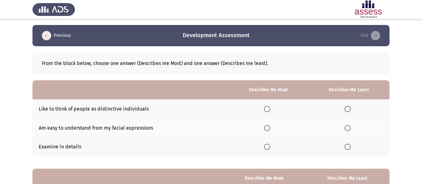
click at [265, 128] on span "Select an option" at bounding box center [267, 128] width 6 height 6
click at [265, 128] on input "Select an option" at bounding box center [267, 128] width 6 height 6
click at [349, 147] on span "Select an option" at bounding box center [348, 147] width 6 height 6
click at [349, 147] on input "Select an option" at bounding box center [348, 147] width 6 height 6
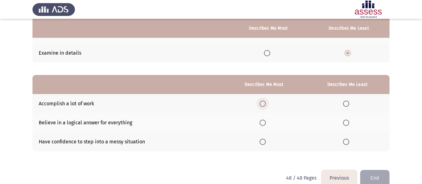
click at [264, 103] on span "Select an option" at bounding box center [263, 104] width 6 height 6
click at [264, 103] on input "Select an option" at bounding box center [263, 104] width 6 height 6
click at [347, 124] on span "Select an option" at bounding box center [346, 123] width 6 height 6
click at [347, 124] on input "Select an option" at bounding box center [346, 123] width 6 height 6
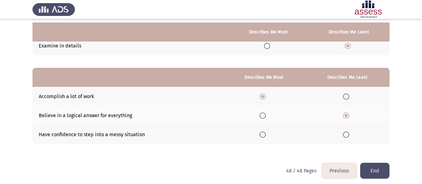
scroll to position [105, 0]
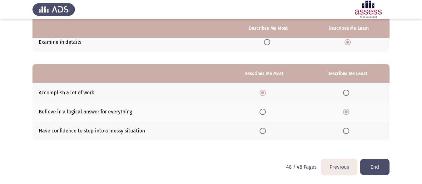
click at [371, 170] on button "End" at bounding box center [374, 167] width 29 height 16
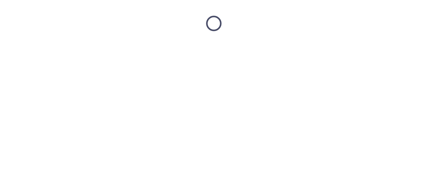
scroll to position [0, 0]
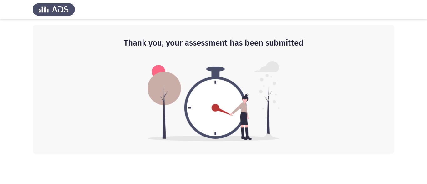
click at [206, 109] on img at bounding box center [213, 101] width 132 height 80
drag, startPoint x: 134, startPoint y: 45, endPoint x: 250, endPoint y: 60, distance: 116.6
click at [250, 56] on div "Thank you, your assessment has been submitted" at bounding box center [213, 89] width 362 height 129
